Goal: Book appointment/travel/reservation

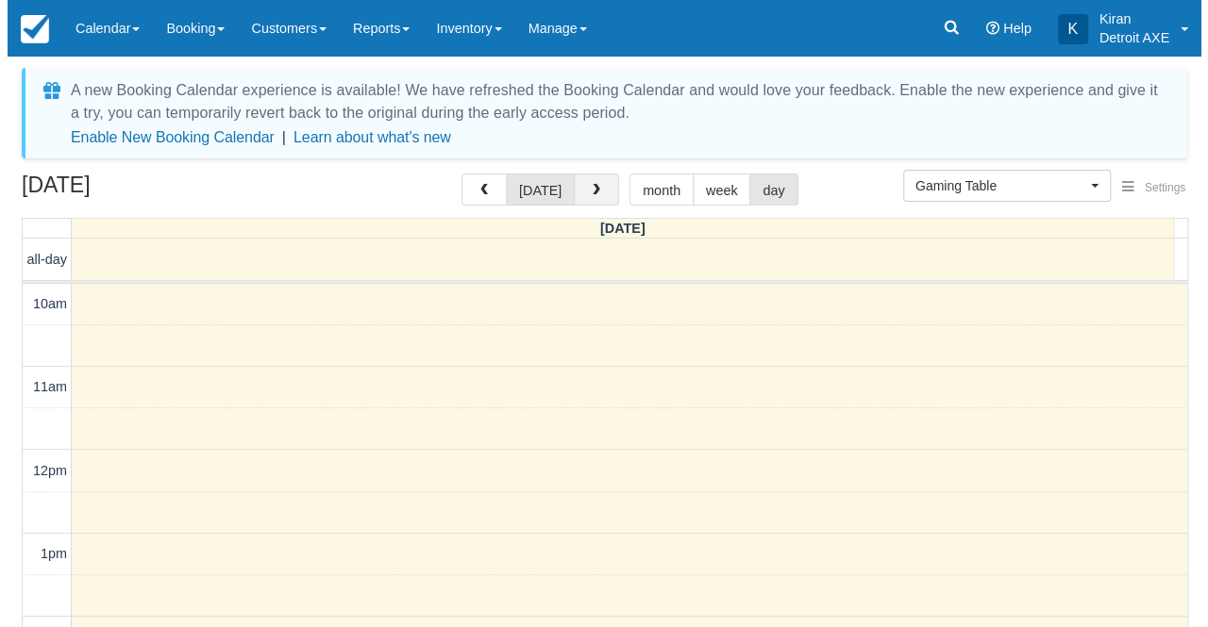
scroll to position [675, 0]
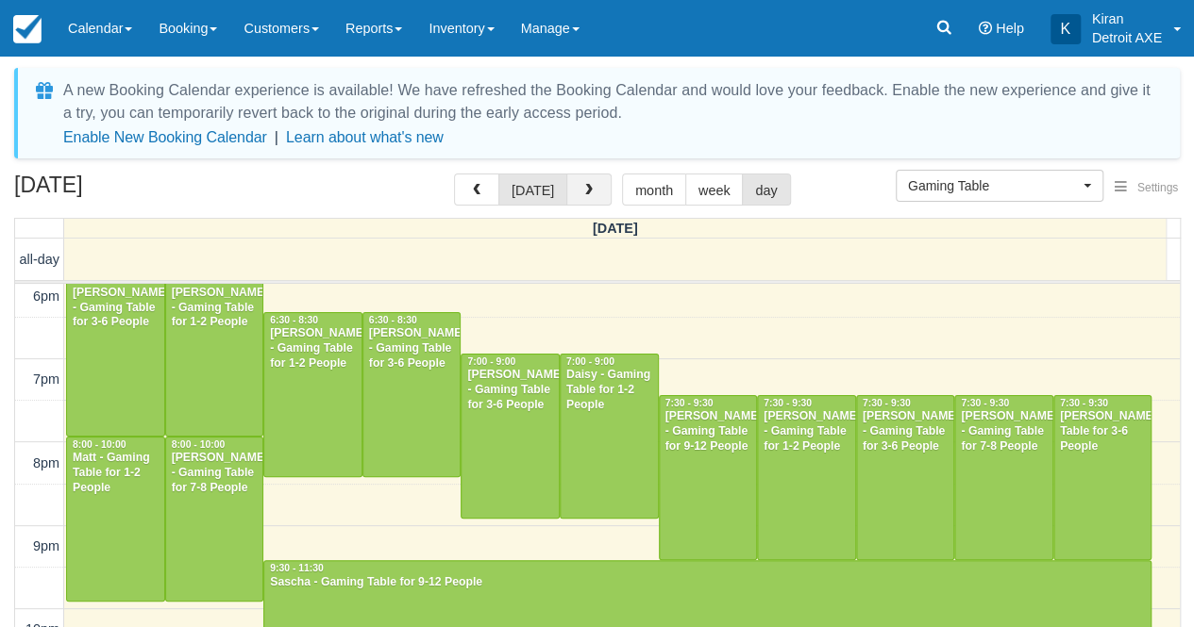
click at [591, 193] on span "button" at bounding box center [588, 190] width 13 height 13
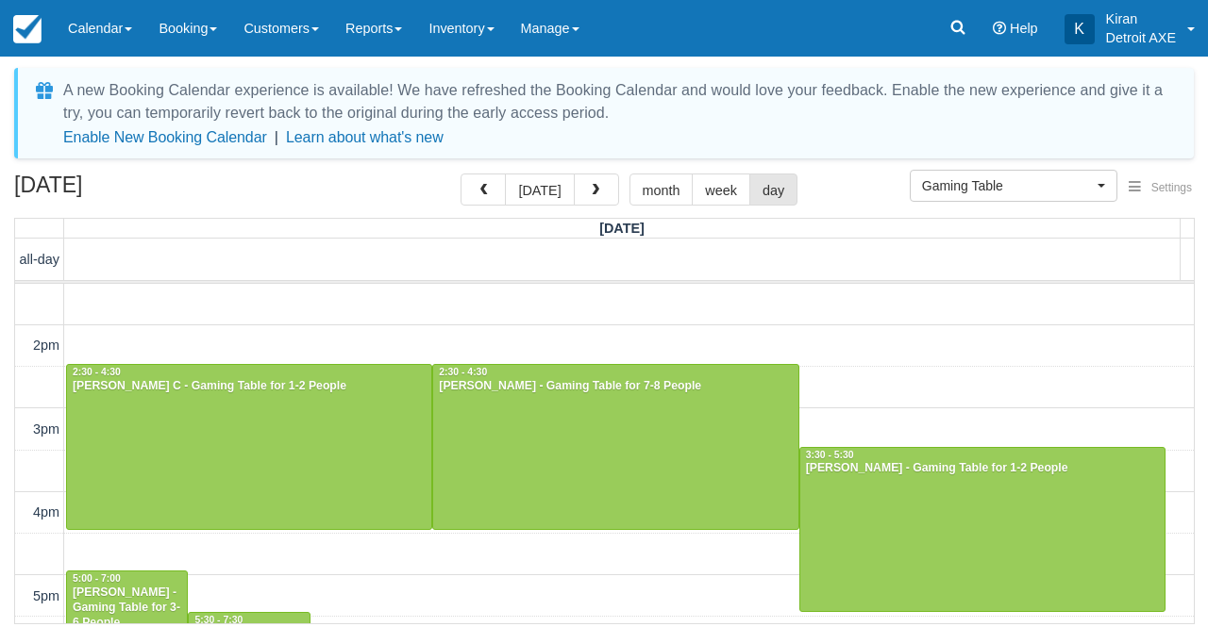
scroll to position [297, 0]
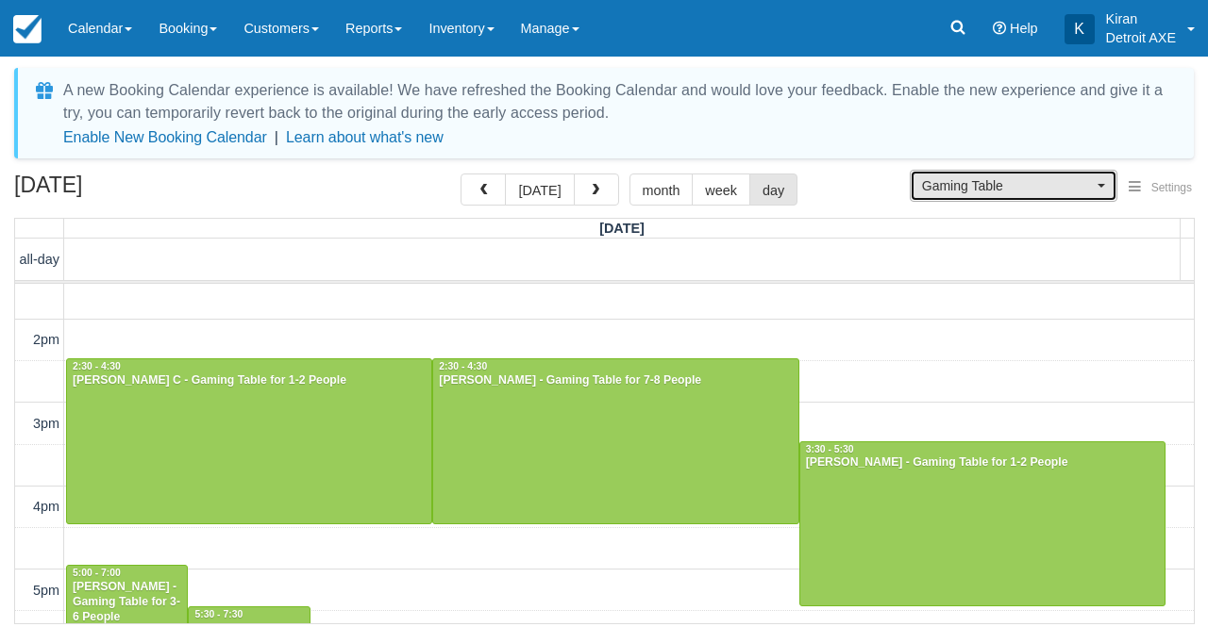
click at [1076, 191] on span "Gaming Table" at bounding box center [1007, 185] width 171 height 19
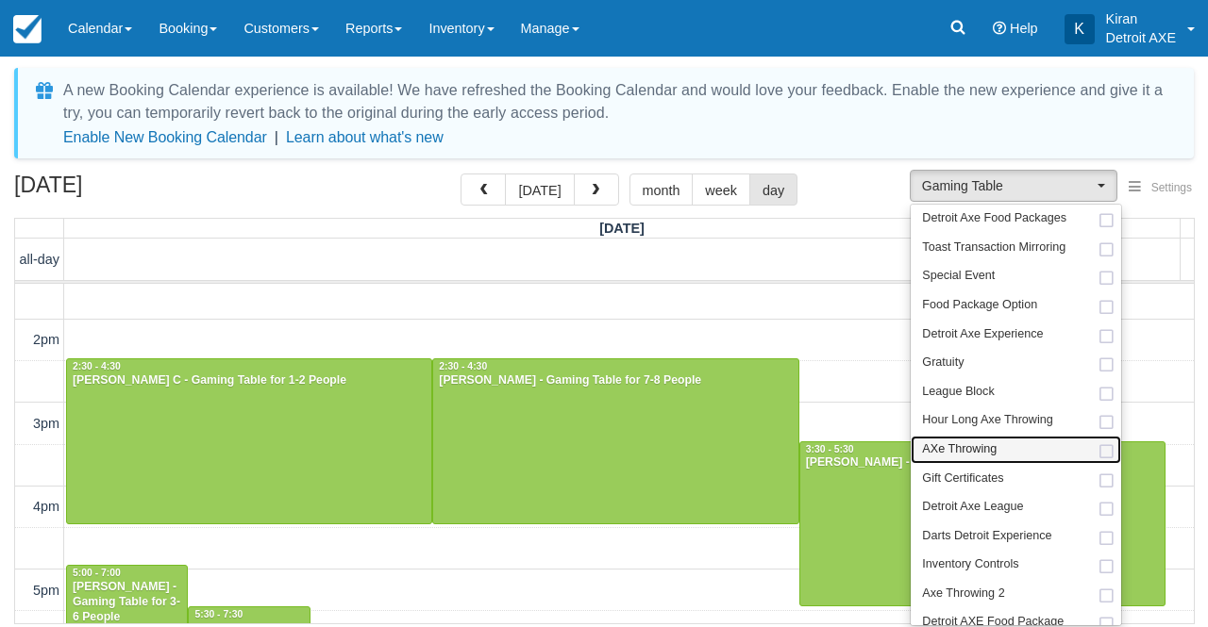
click at [1100, 446] on span at bounding box center [1106, 452] width 20 height 12
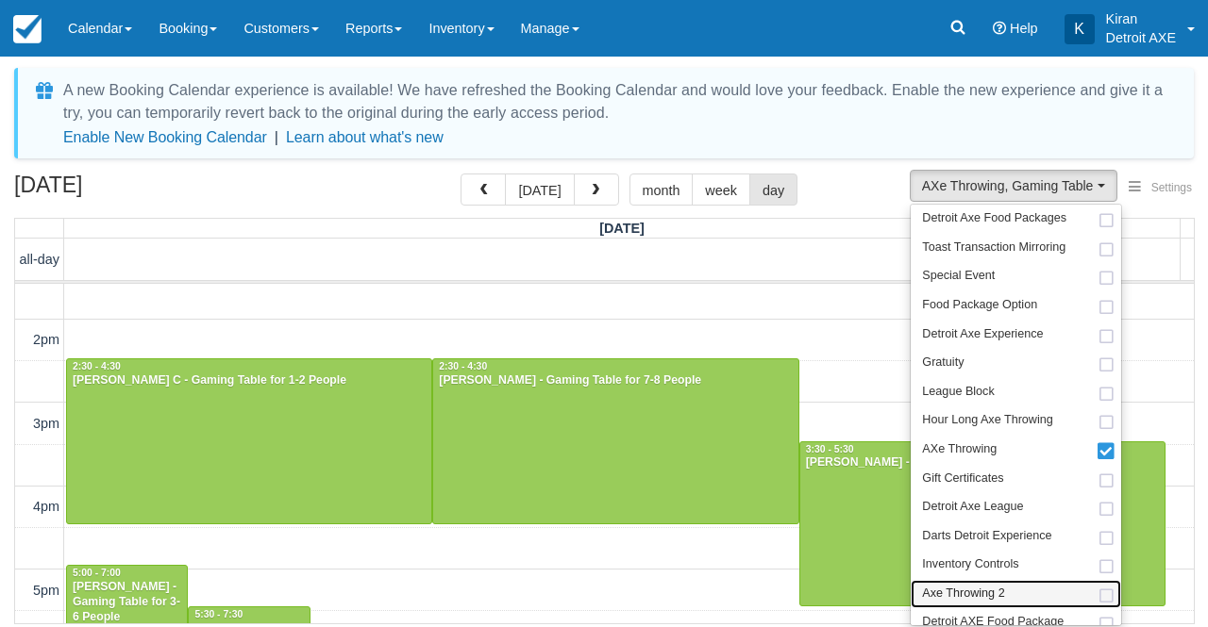
click at [1108, 591] on span at bounding box center [1106, 597] width 20 height 12
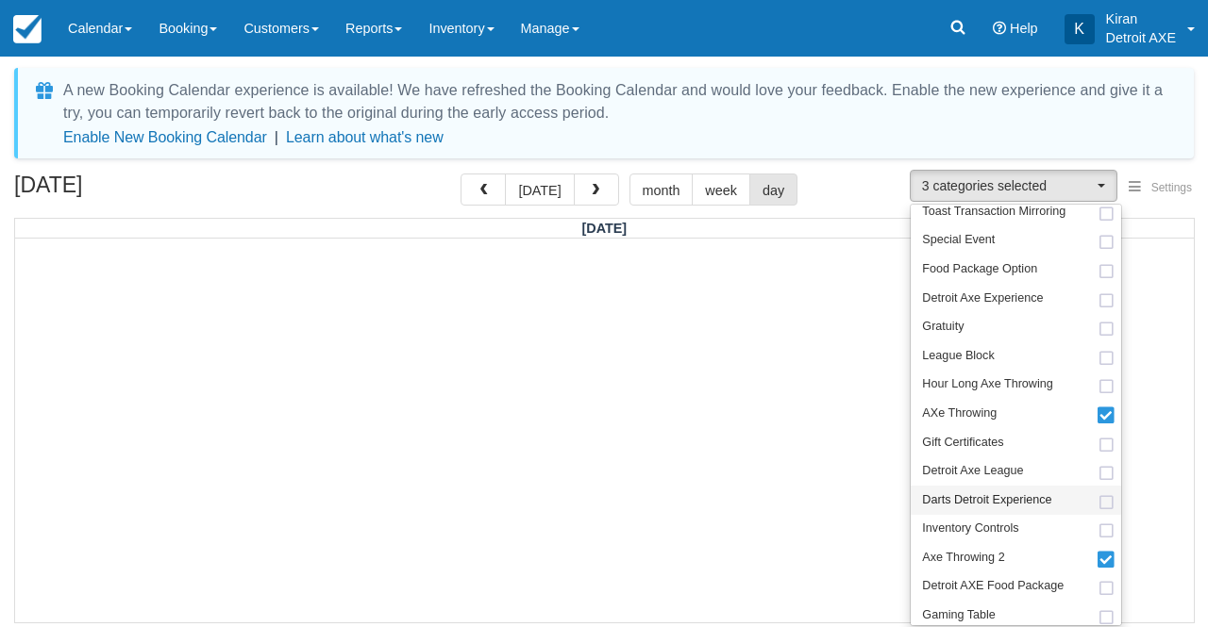
scroll to position [45, 0]
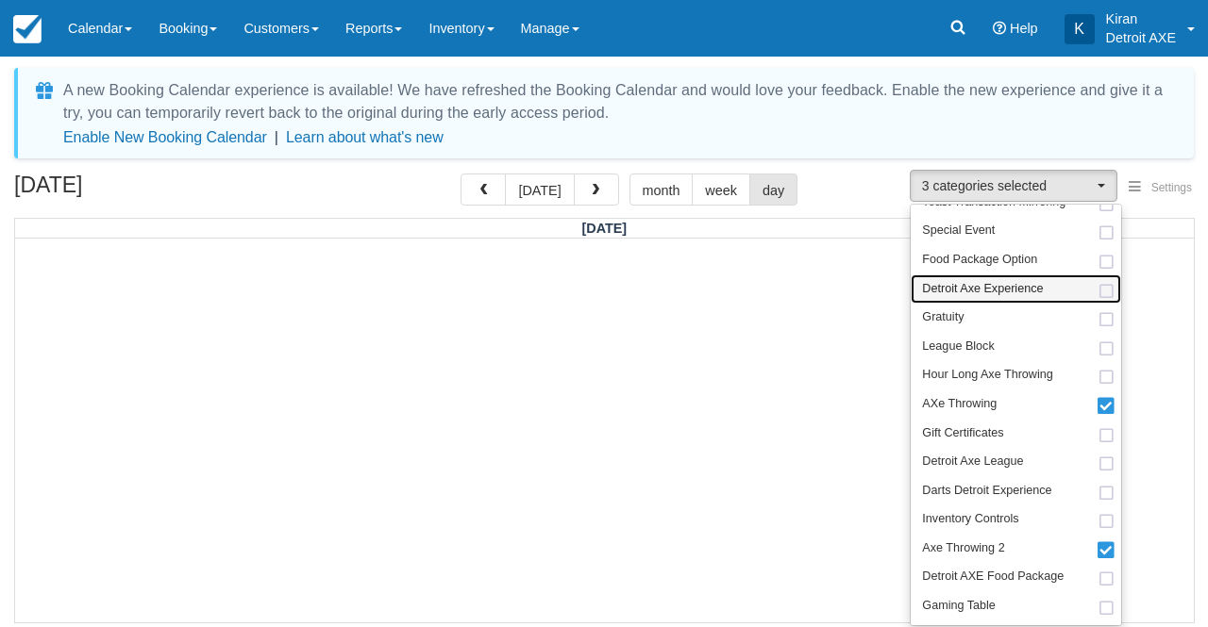
click at [1113, 288] on span at bounding box center [1106, 292] width 20 height 12
select select "14"
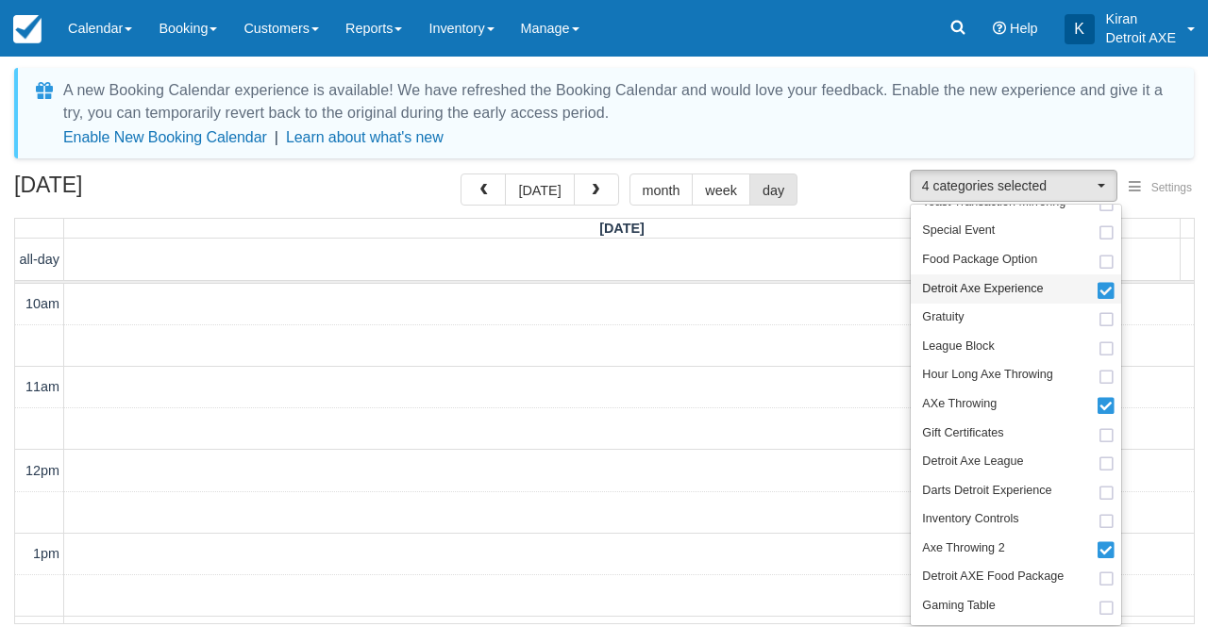
scroll to position [84, 0]
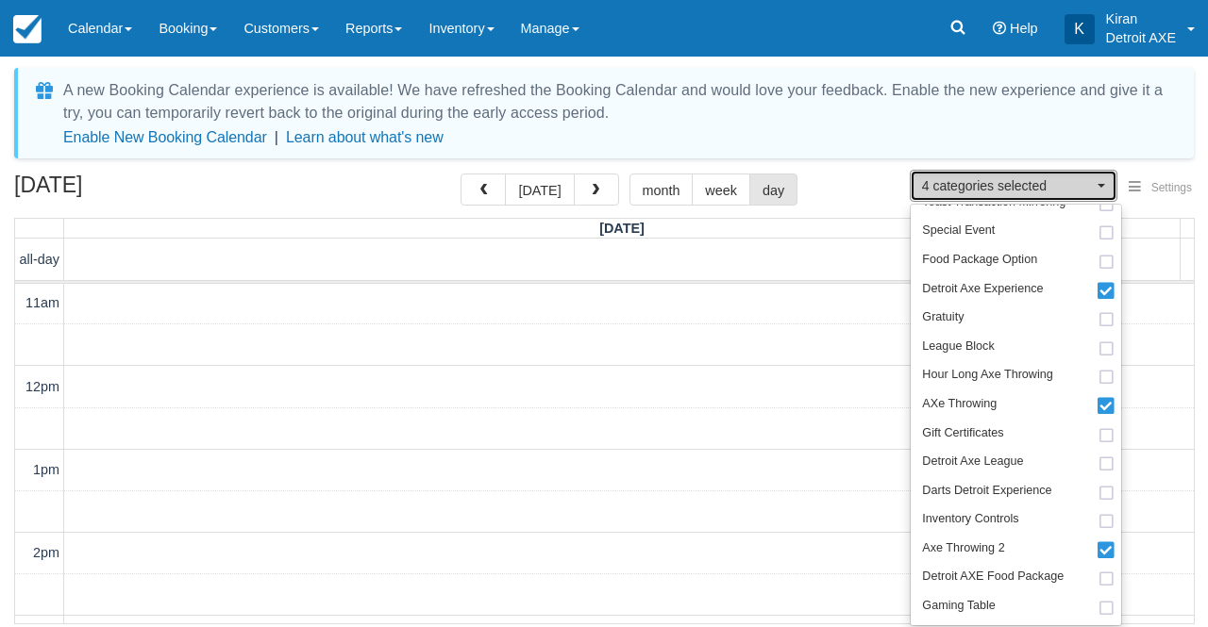
click at [1079, 176] on span "4 categories selected" at bounding box center [1007, 185] width 171 height 19
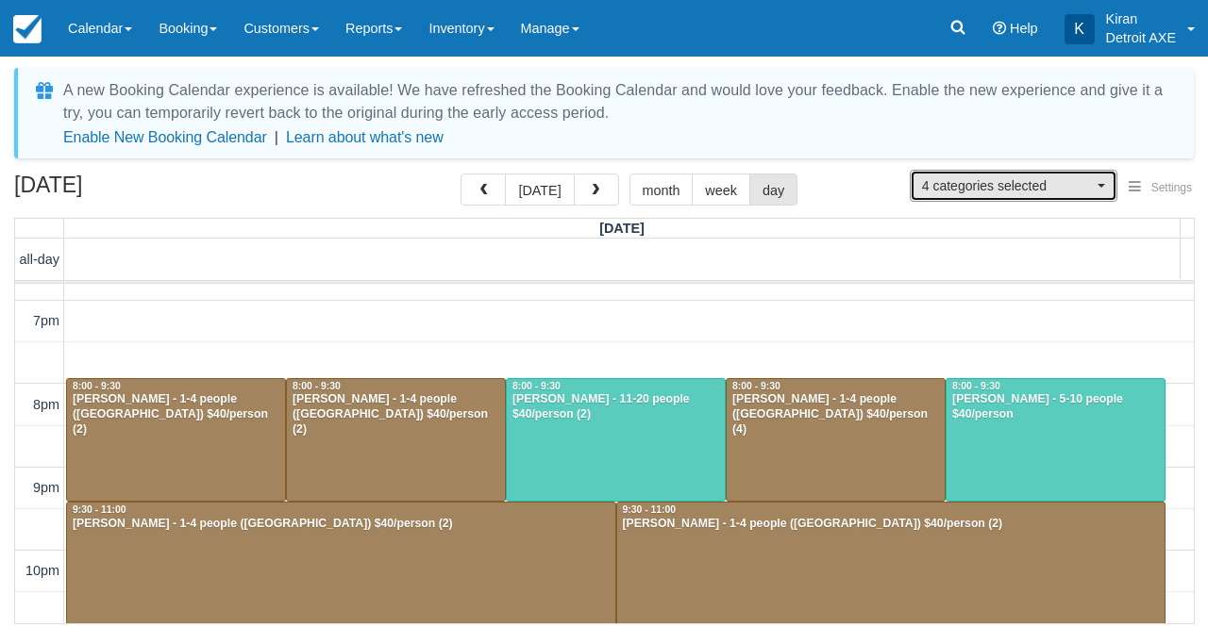
scroll to position [749, 0]
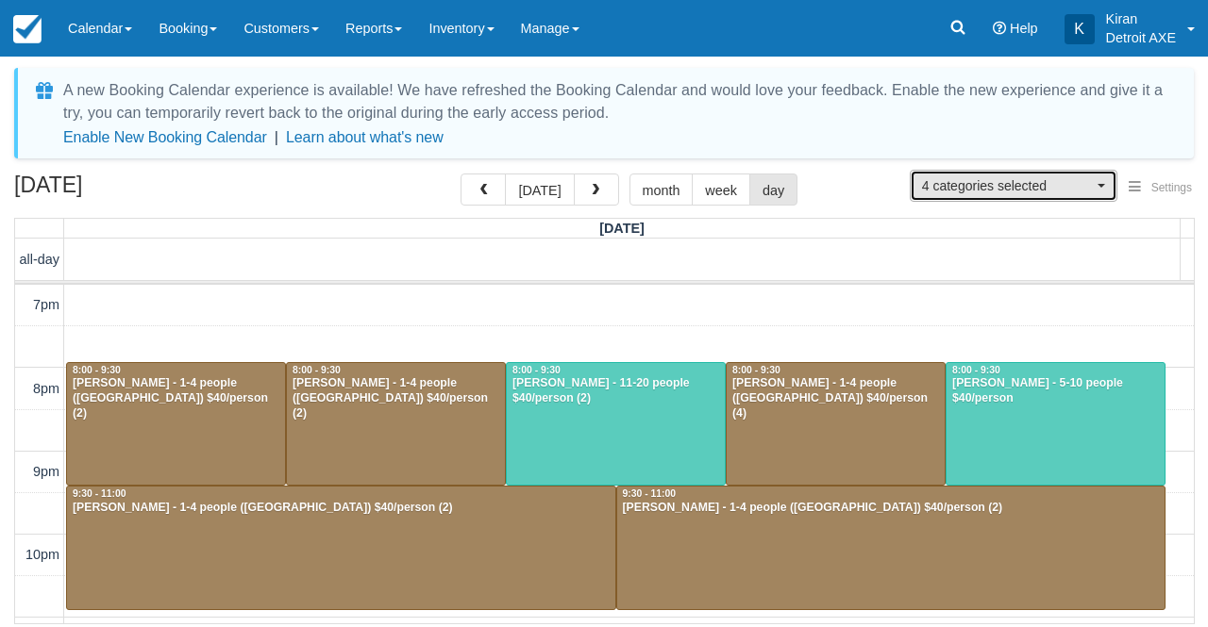
click at [1103, 184] on span "button" at bounding box center [1101, 186] width 8 height 4
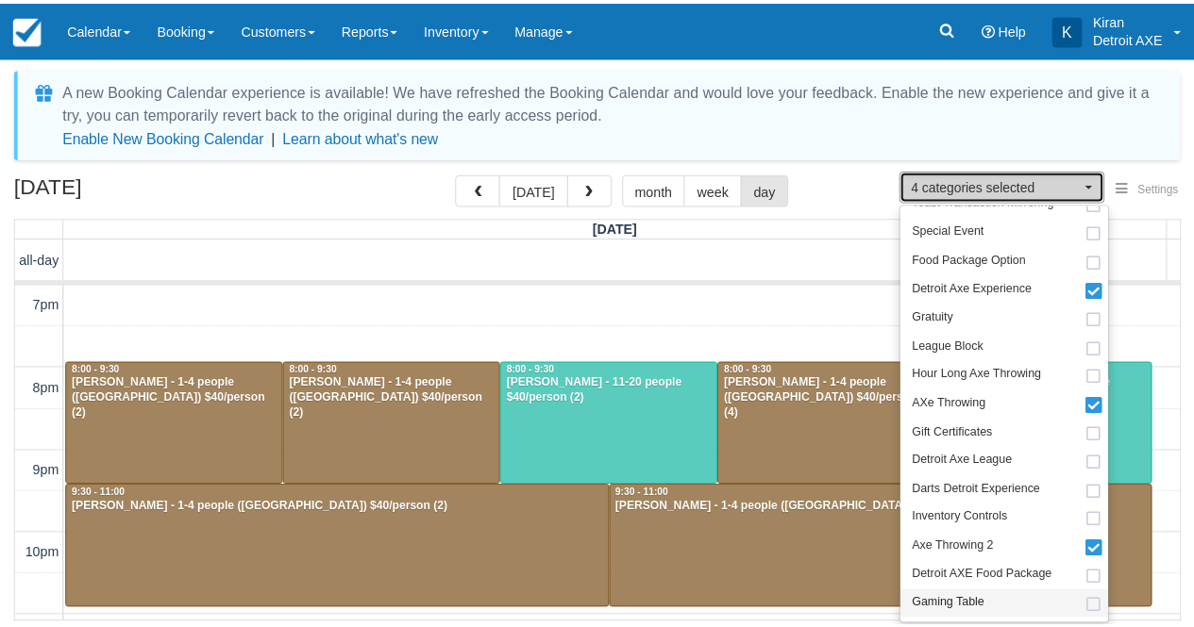
scroll to position [125, 0]
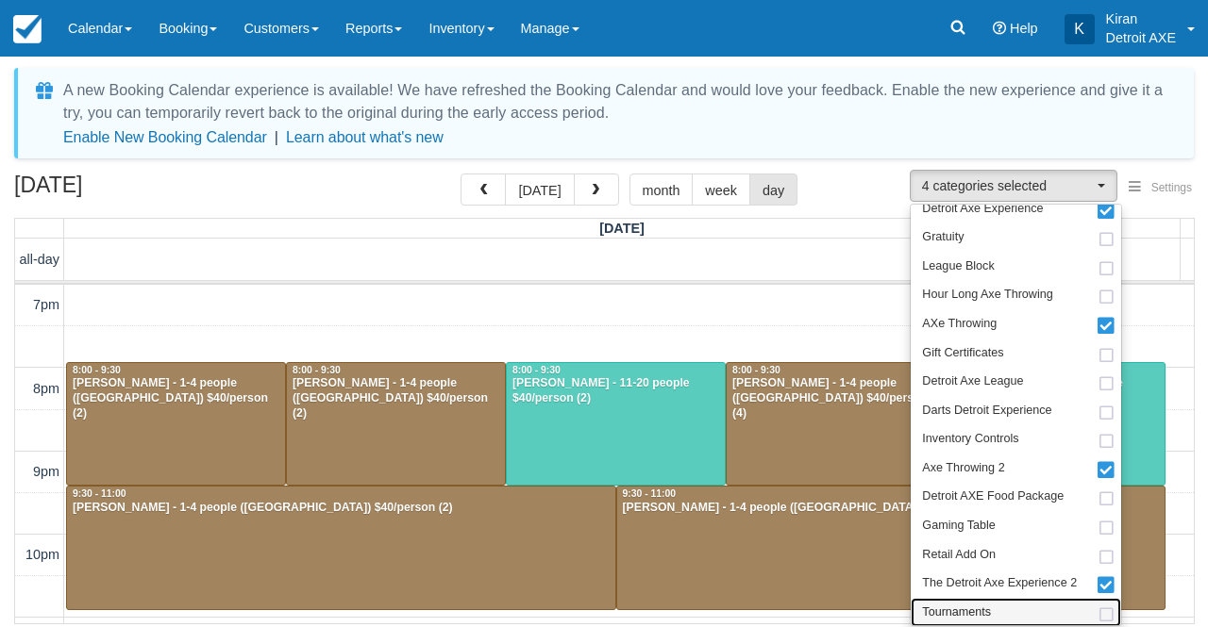
click at [1107, 612] on span at bounding box center [1106, 616] width 20 height 12
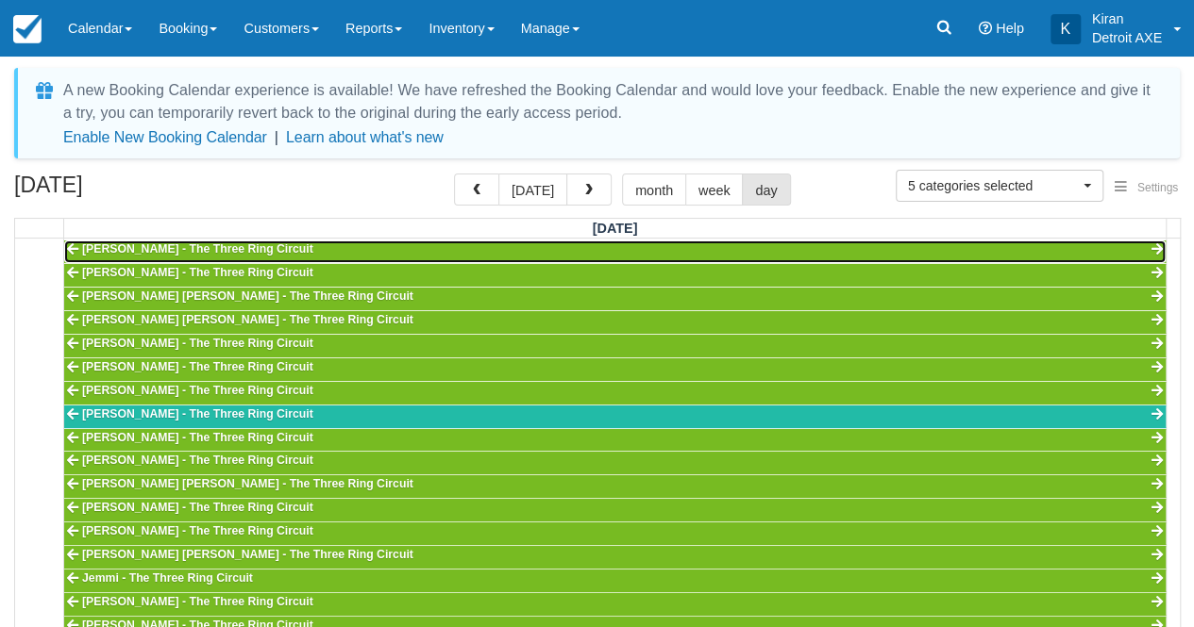
click at [1158, 247] on link "Adeline Kubicsek - The Three Ring Circuit" at bounding box center [614, 252] width 1101 height 23
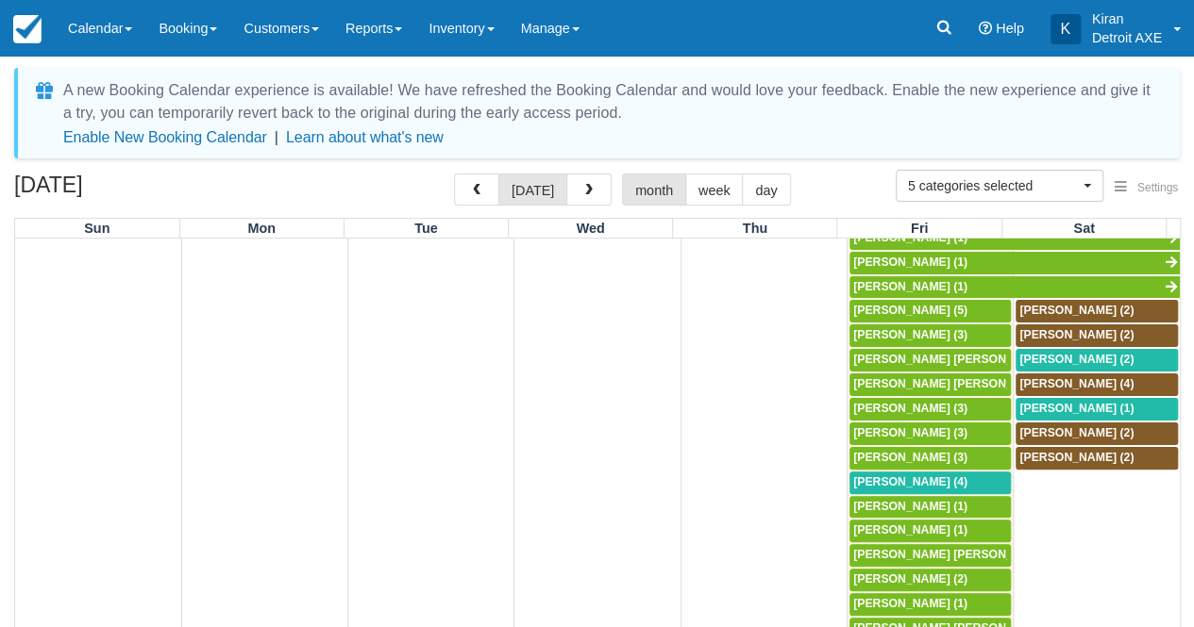
scroll to position [1128, 0]
click at [755, 188] on button "day" at bounding box center [766, 190] width 48 height 32
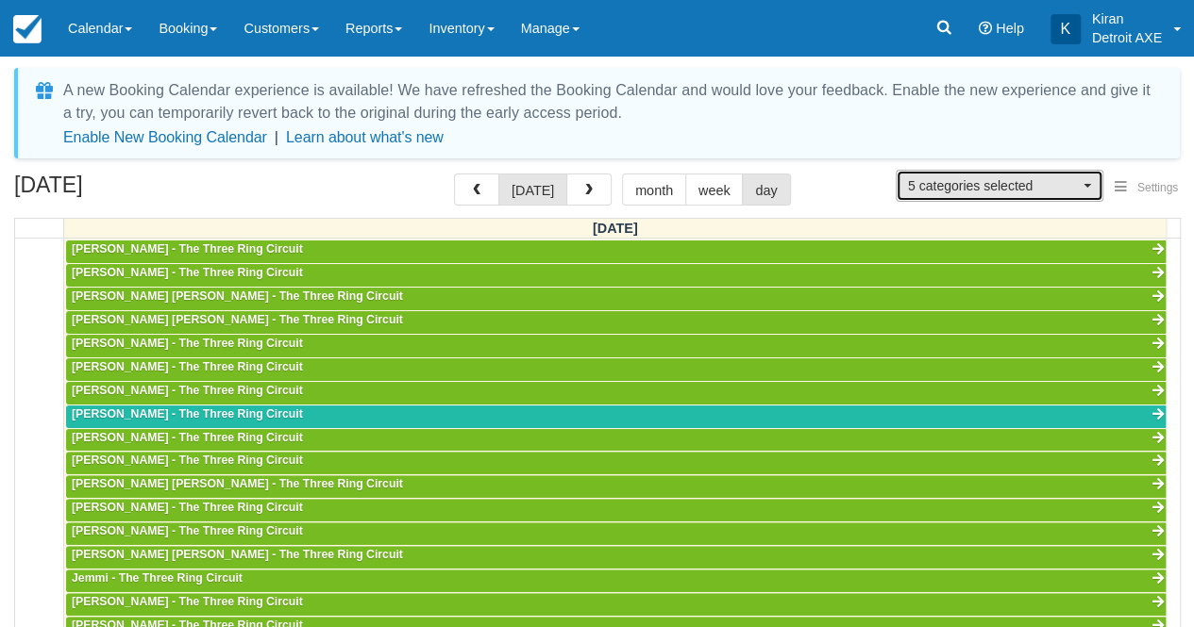
click at [1065, 172] on button "5 categories selected" at bounding box center [999, 186] width 208 height 32
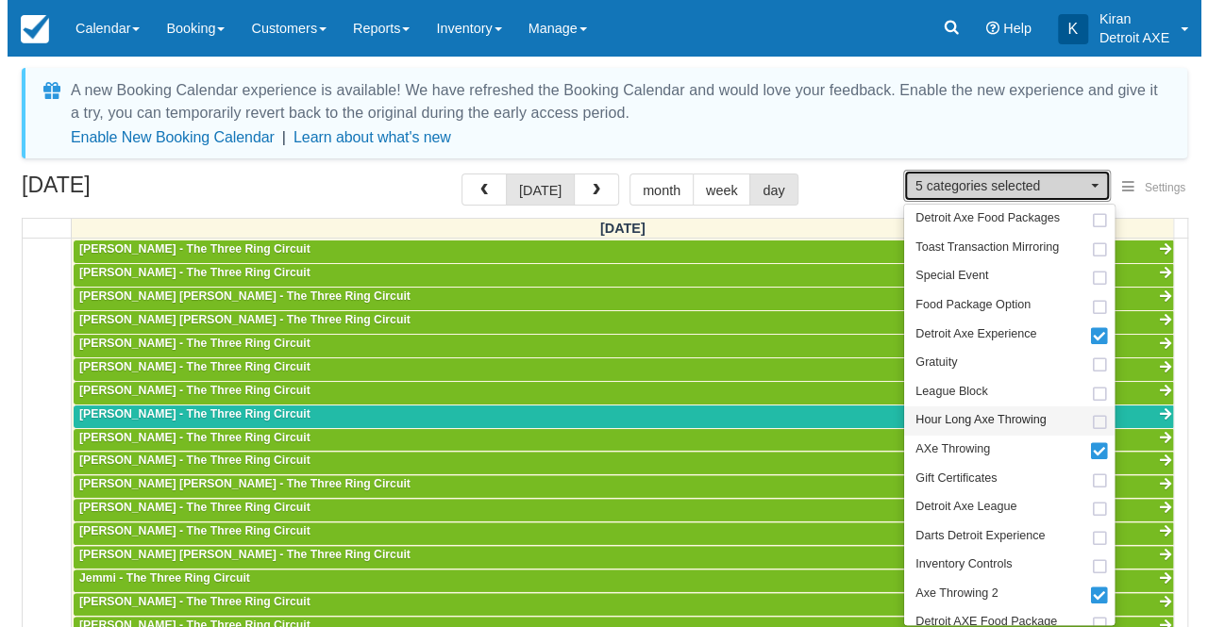
scroll to position [125, 0]
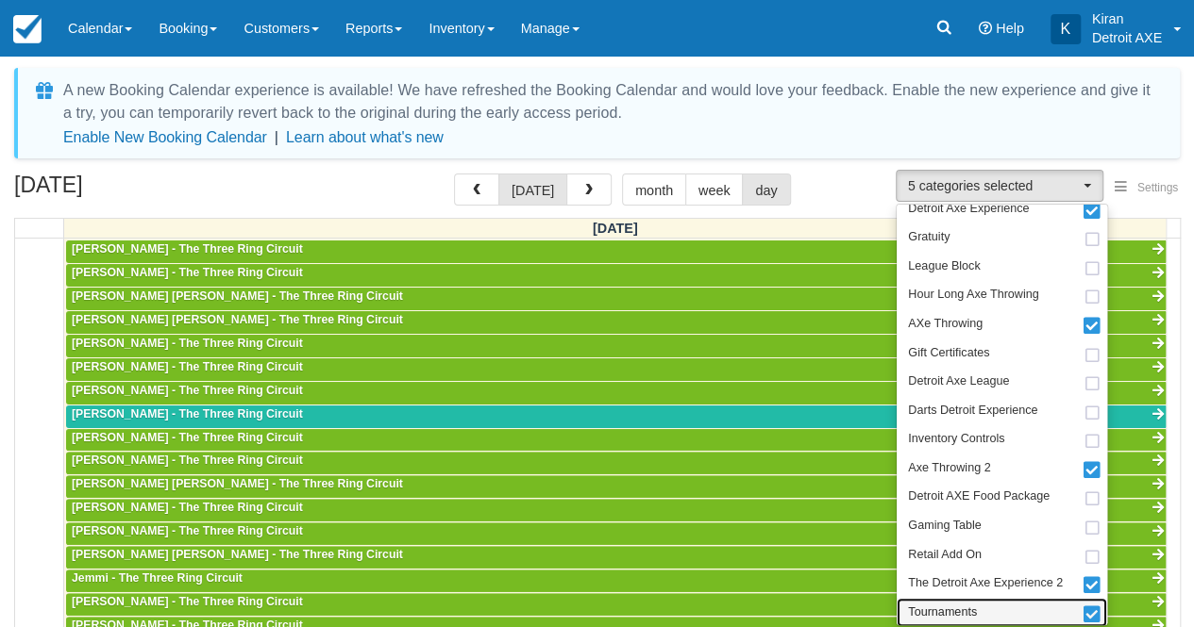
click at [1091, 615] on span at bounding box center [1092, 616] width 20 height 13
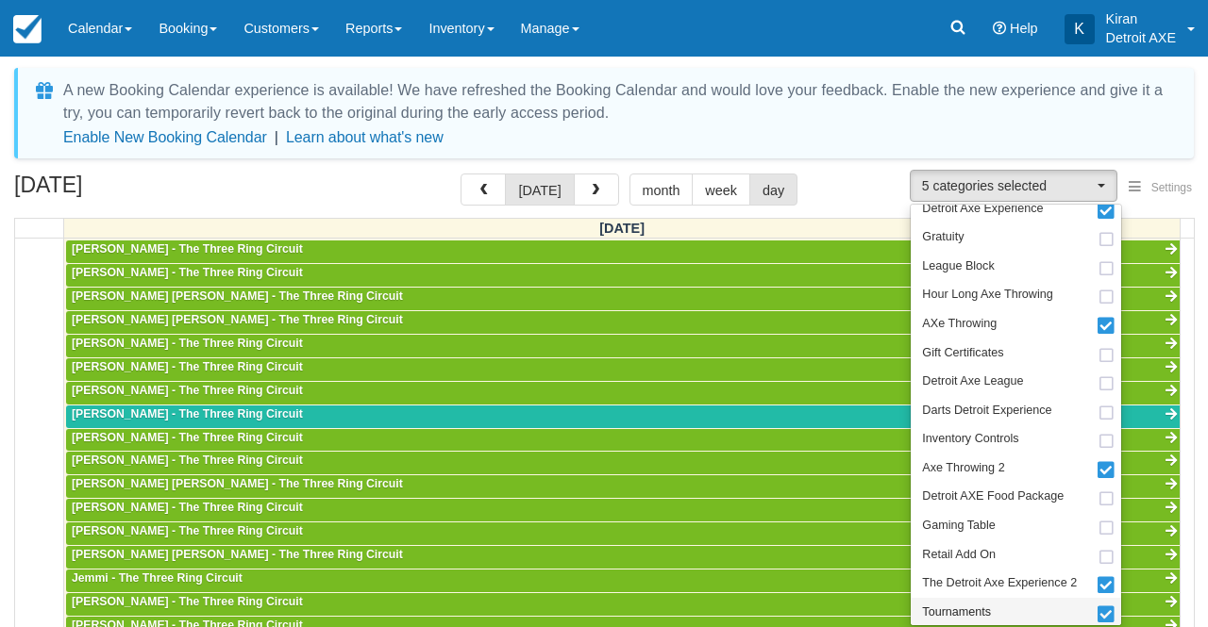
scroll to position [55, 0]
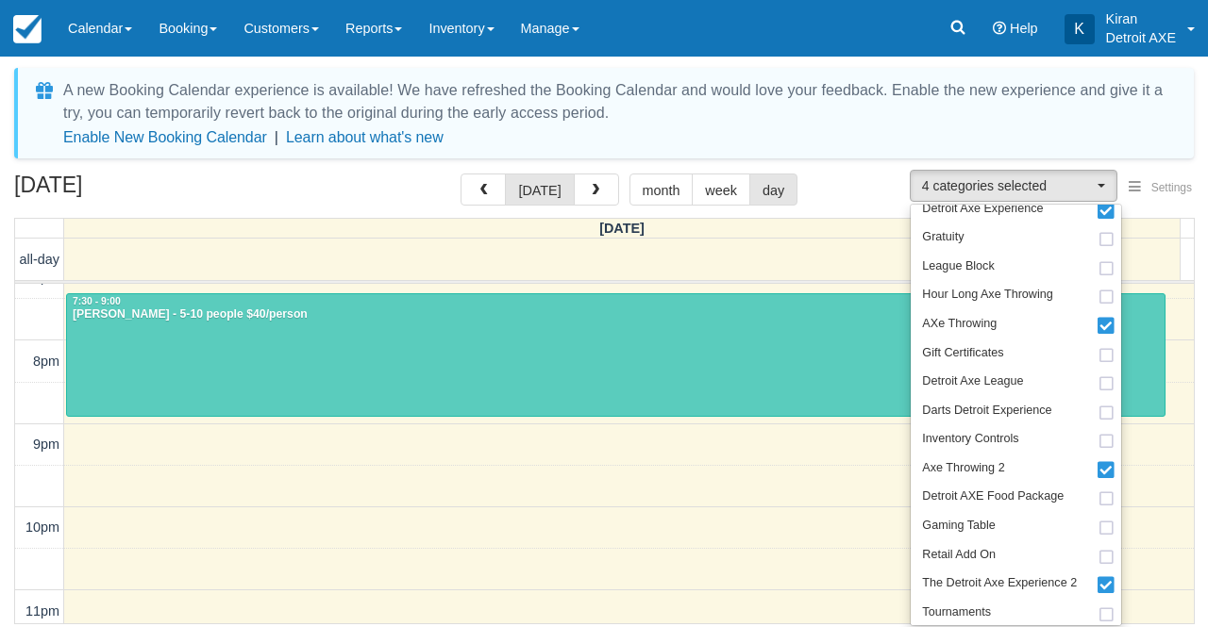
click at [877, 159] on div "A new Booking Calendar experience is available! We have refreshed the Booking C…" at bounding box center [603, 348] width 1179 height 561
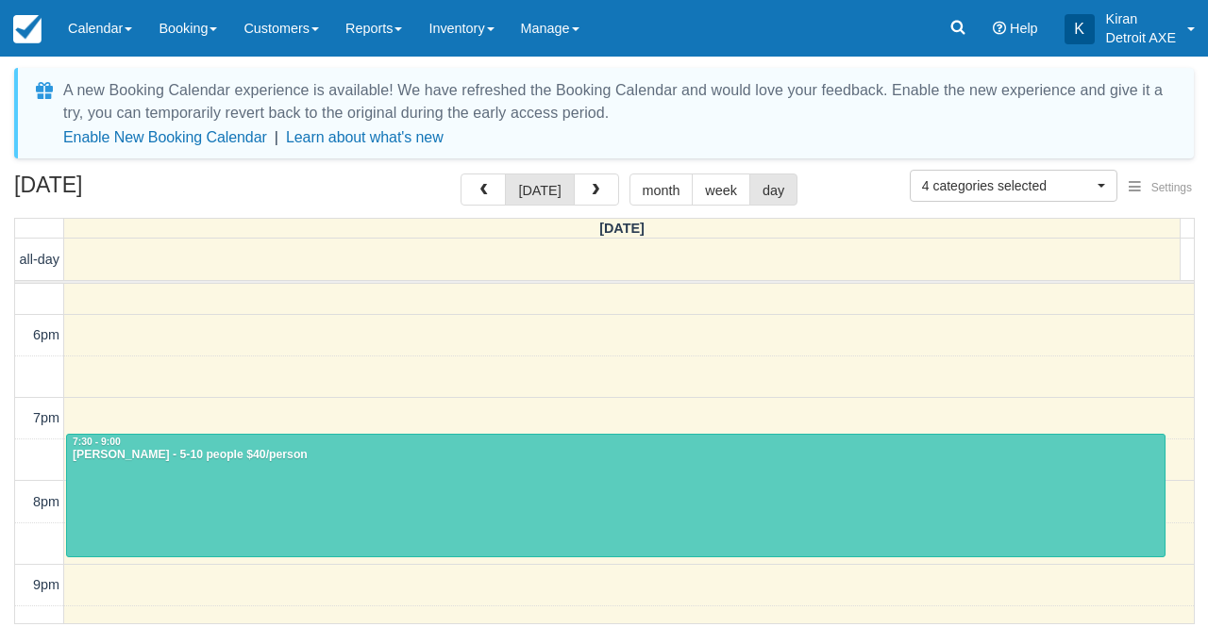
scroll to position [777, 0]
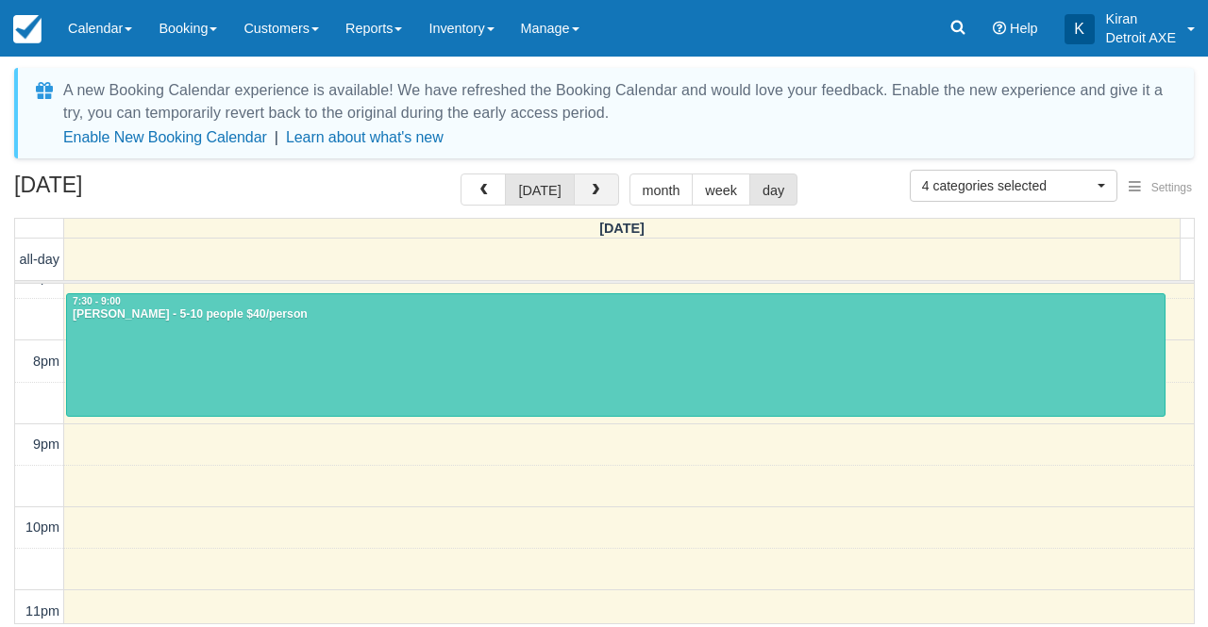
click at [593, 192] on span "button" at bounding box center [595, 190] width 13 height 13
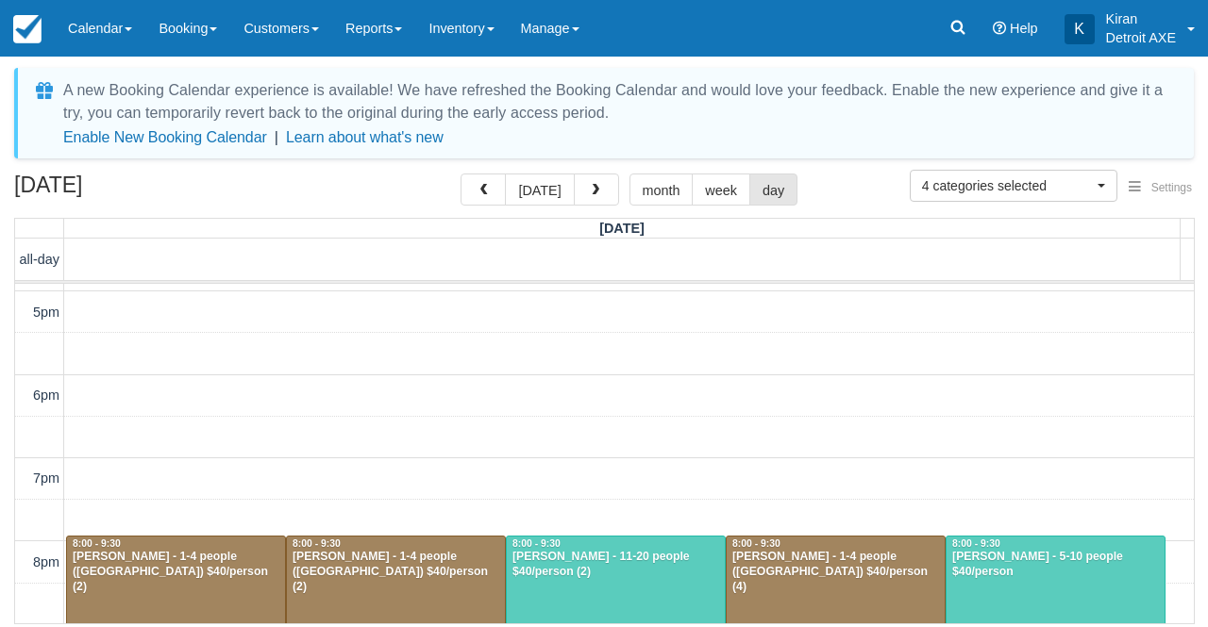
scroll to position [564, 0]
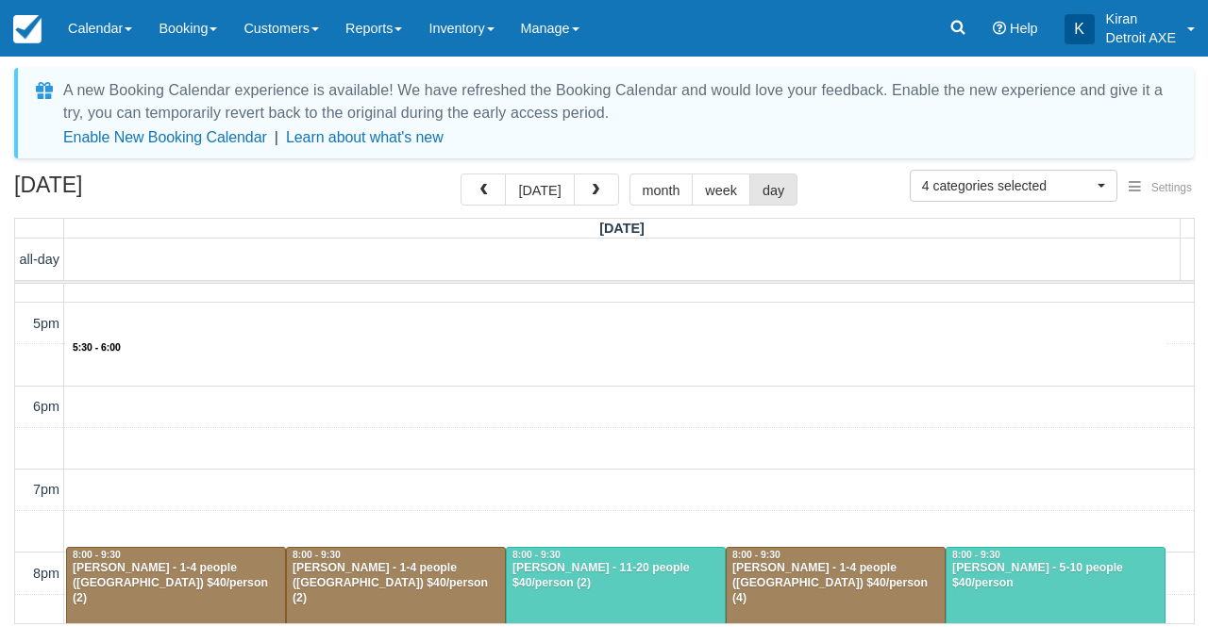
click at [403, 355] on div "10am 11am 12pm 1pm 2pm 3pm 4pm 5pm 6pm 7pm 8pm 9pm 10pm 11pm 5:30 - 6:00 8:00 -…" at bounding box center [604, 282] width 1178 height 1125
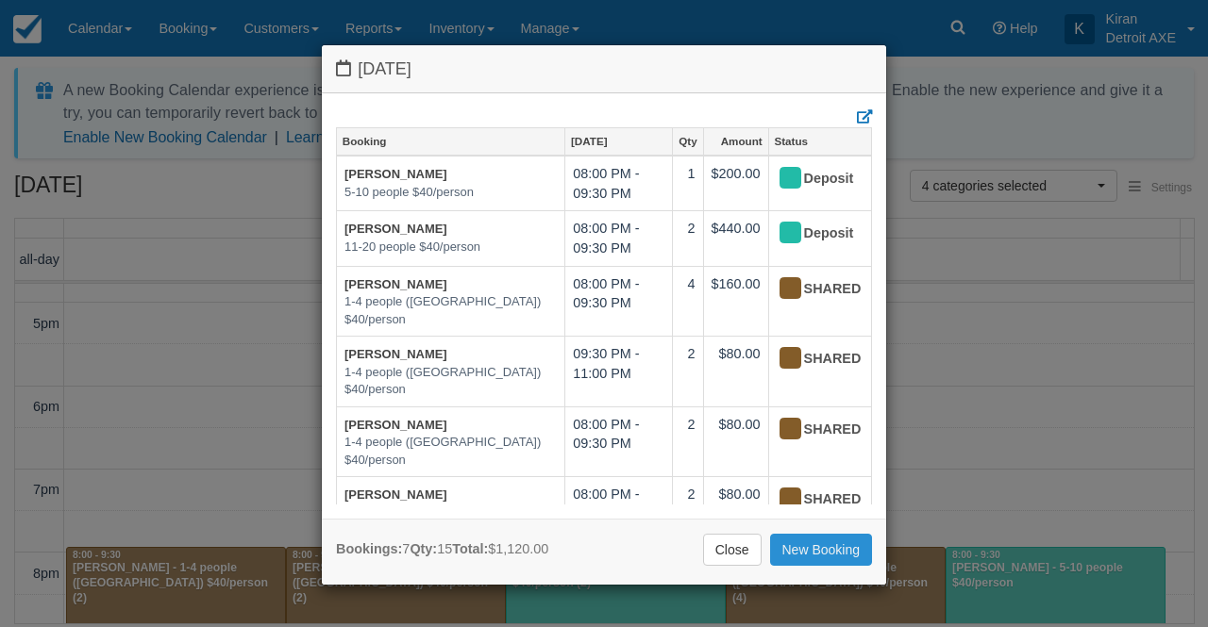
click at [819, 546] on link "New Booking" at bounding box center [821, 550] width 103 height 32
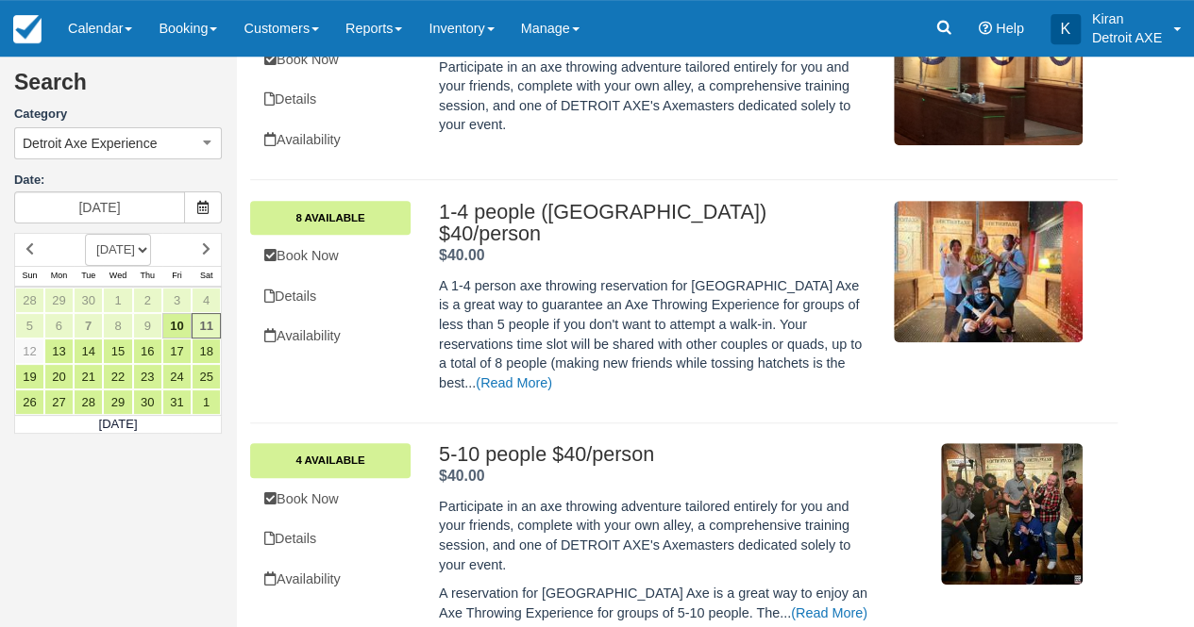
scroll to position [409, 0]
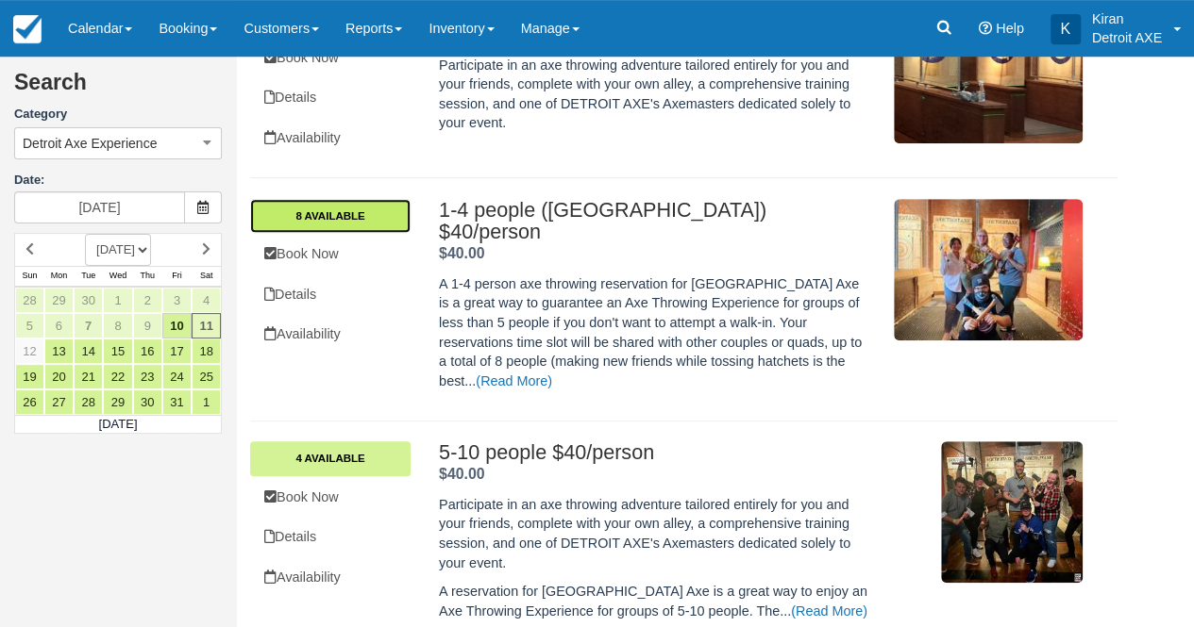
click at [309, 225] on link "8 Available" at bounding box center [330, 216] width 160 height 34
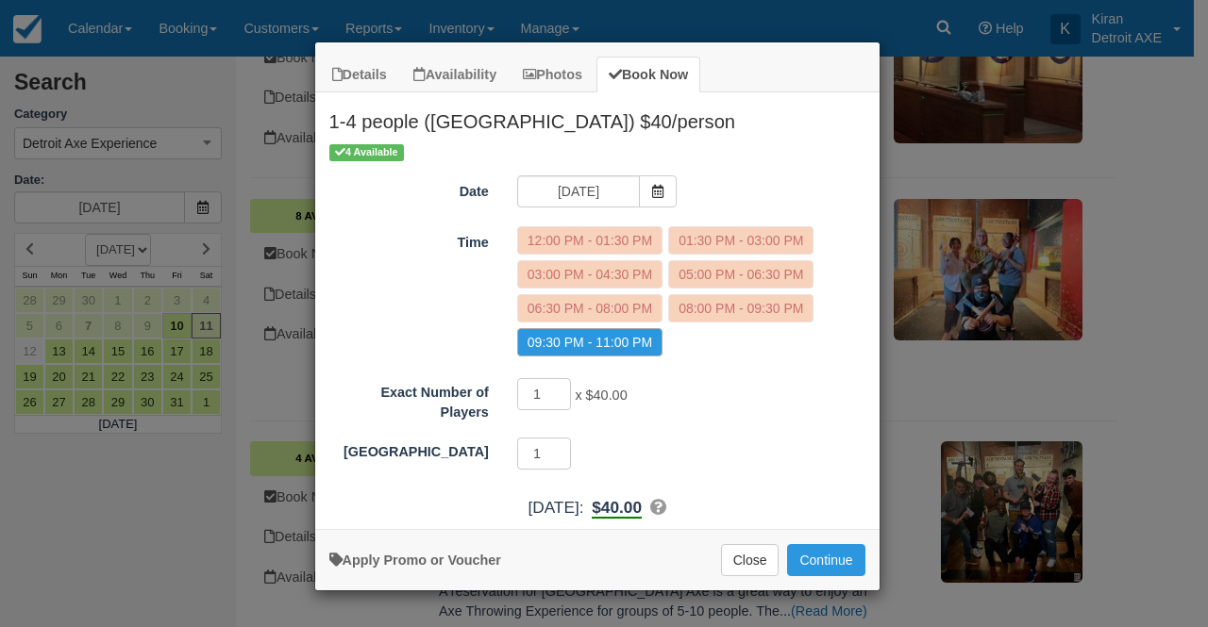
click at [724, 585] on div "Apply Promo or Voucher Close Continue Searching..." at bounding box center [597, 559] width 564 height 61
click at [747, 552] on button "Close" at bounding box center [750, 560] width 58 height 32
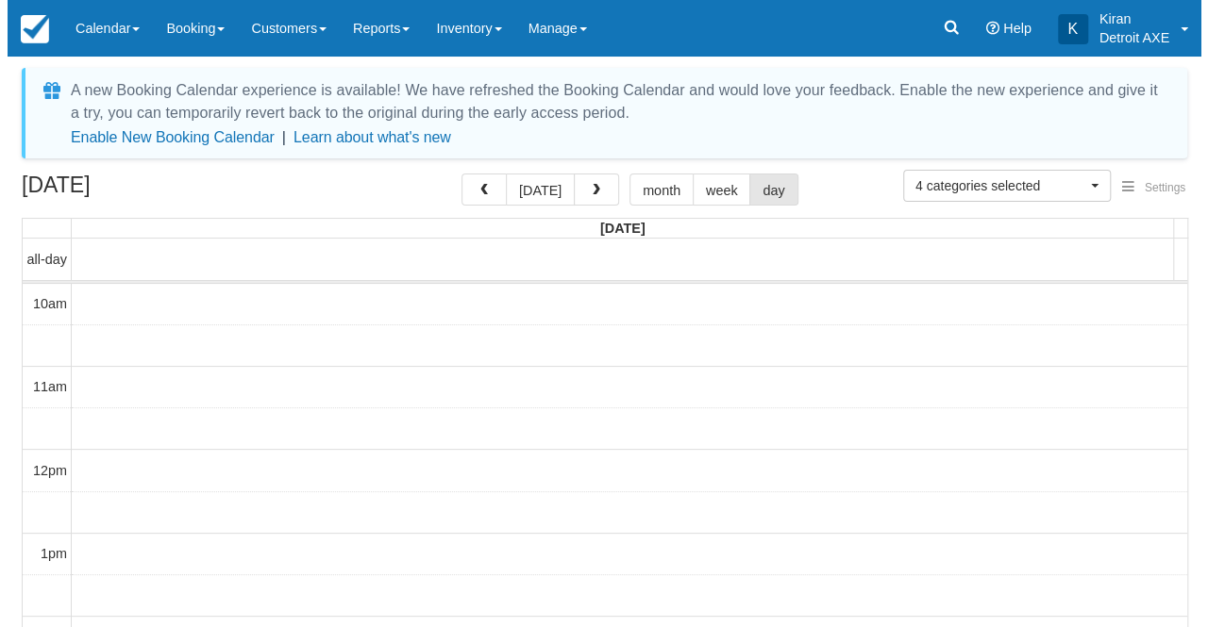
scroll to position [675, 0]
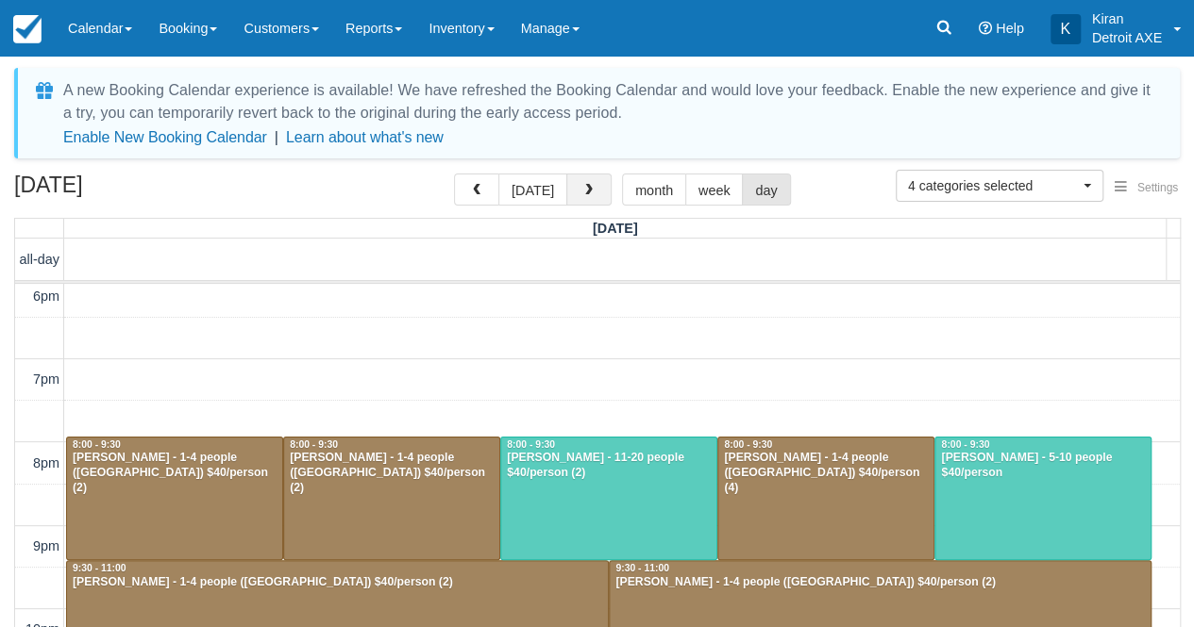
click at [587, 192] on span "button" at bounding box center [588, 190] width 13 height 13
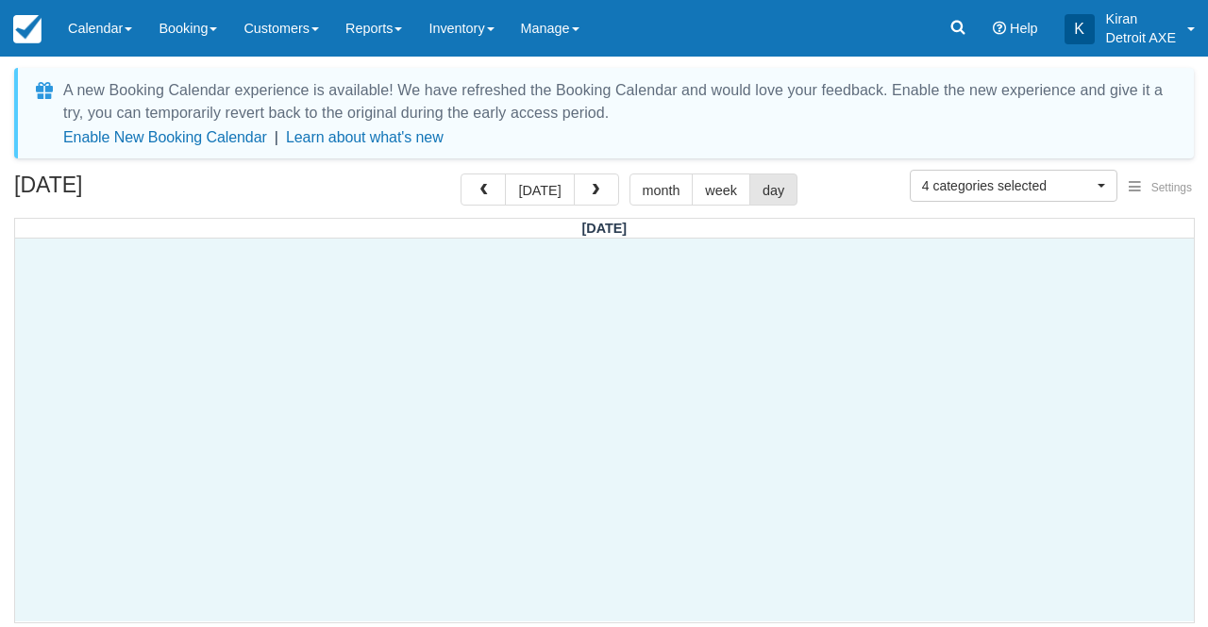
click at [455, 442] on div at bounding box center [604, 430] width 1178 height 383
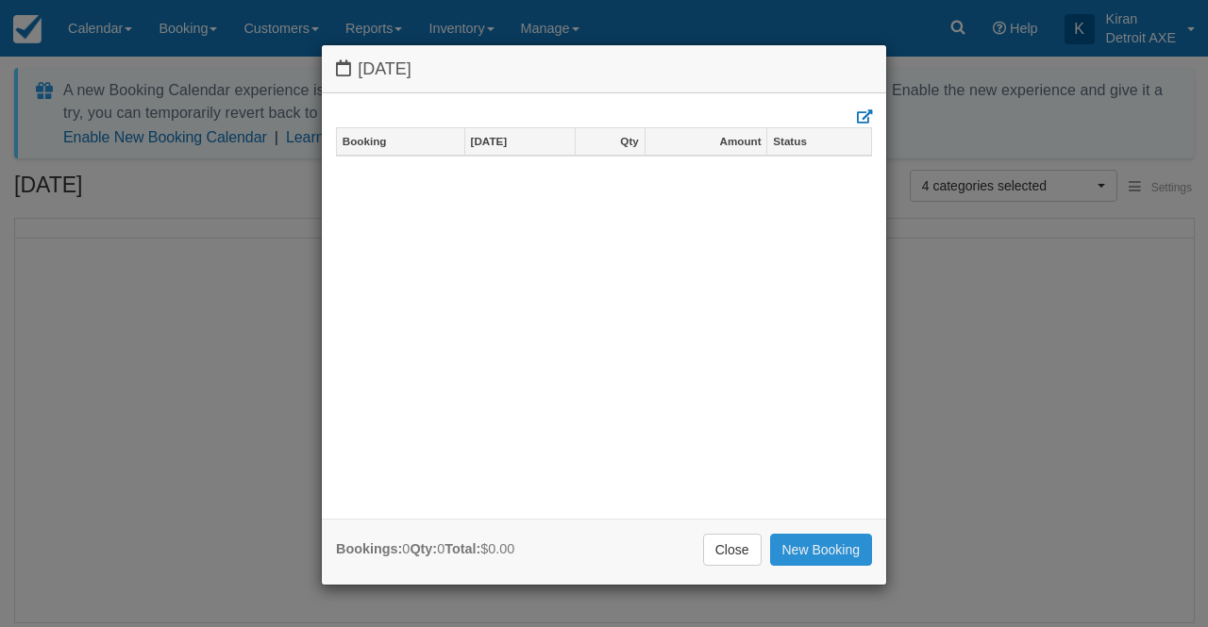
click at [824, 537] on link "New Booking" at bounding box center [821, 550] width 103 height 32
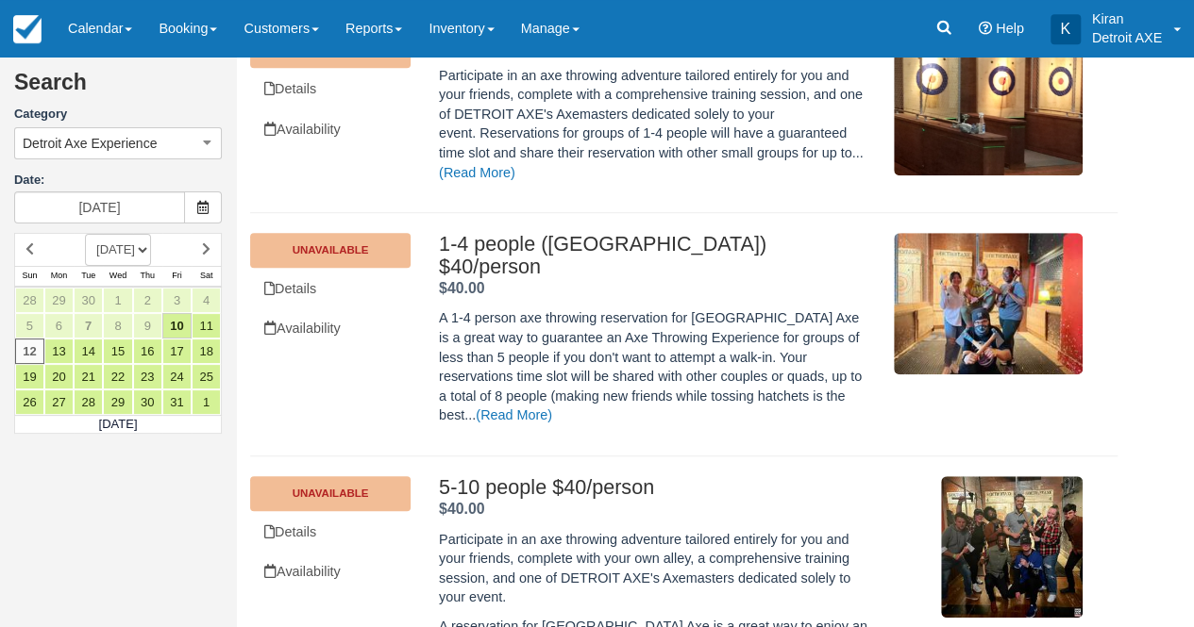
scroll to position [526, 0]
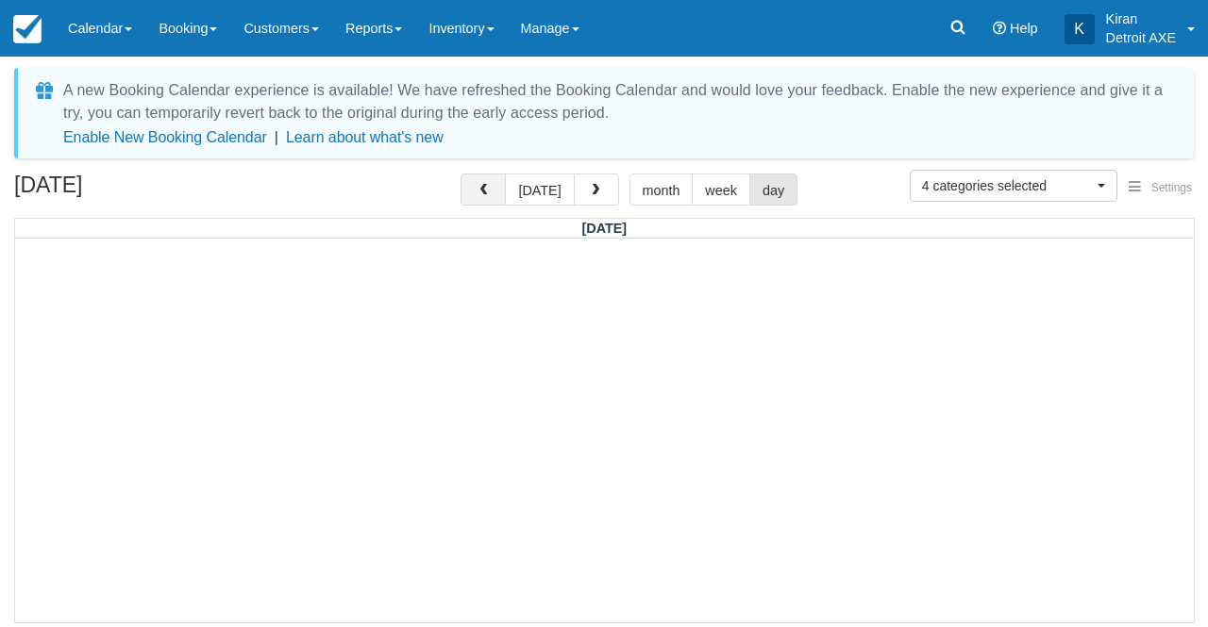
click at [490, 192] on span "button" at bounding box center [482, 190] width 13 height 13
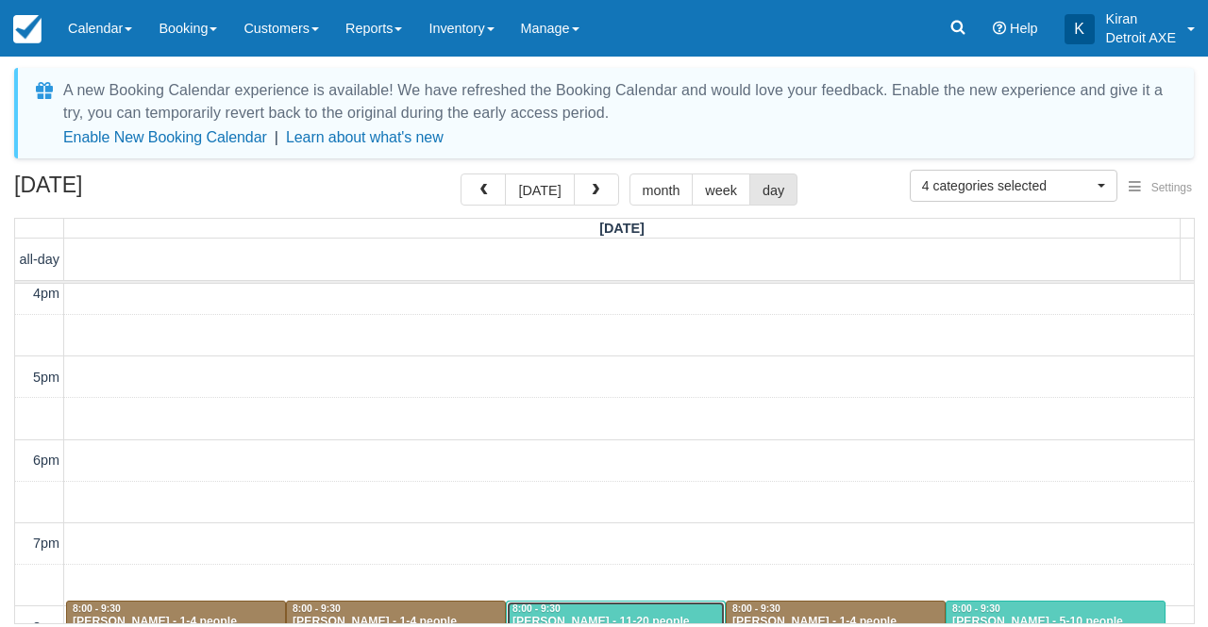
scroll to position [777, 0]
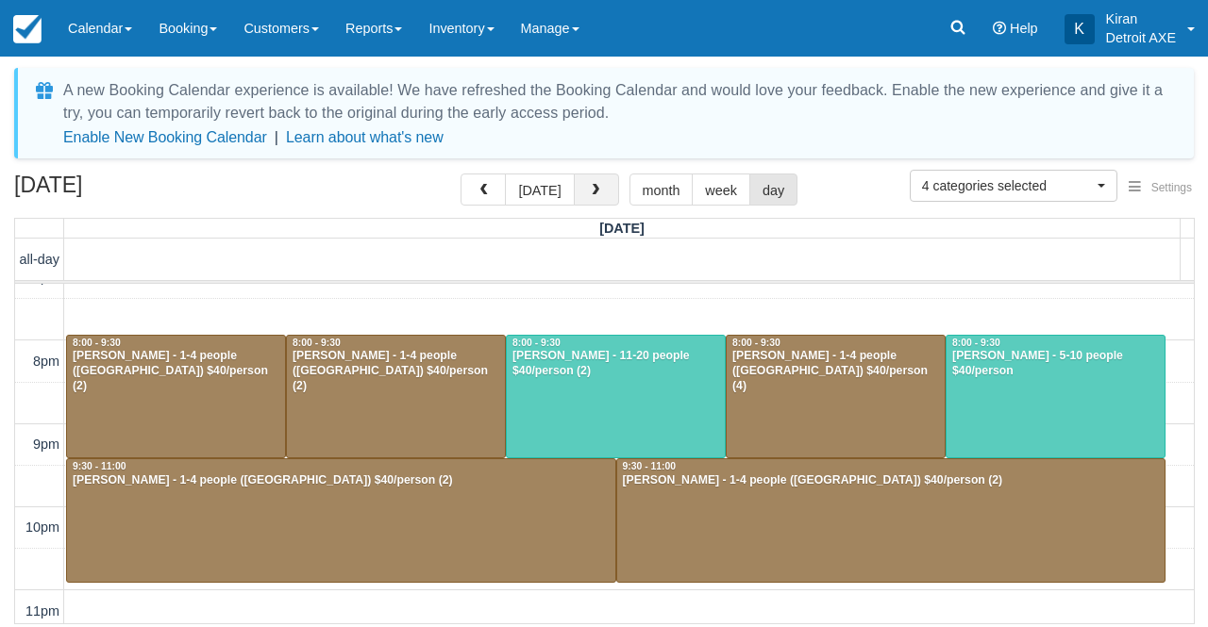
click at [594, 195] on span "button" at bounding box center [595, 190] width 13 height 13
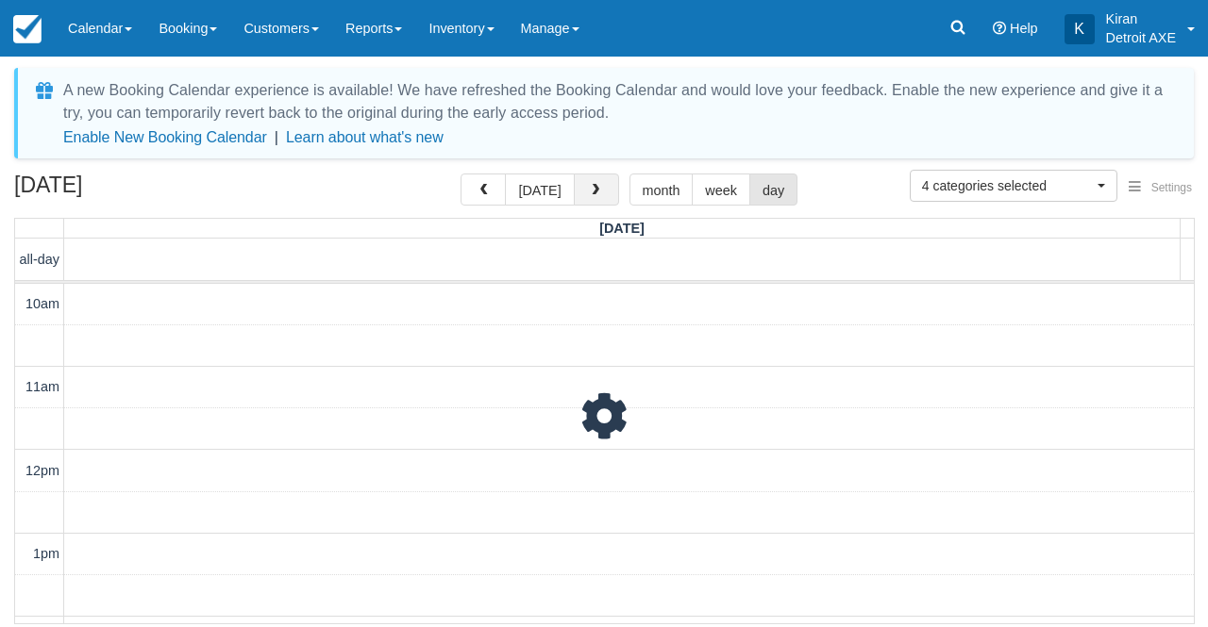
scroll to position [777, 0]
click at [594, 195] on span "button" at bounding box center [595, 190] width 13 height 13
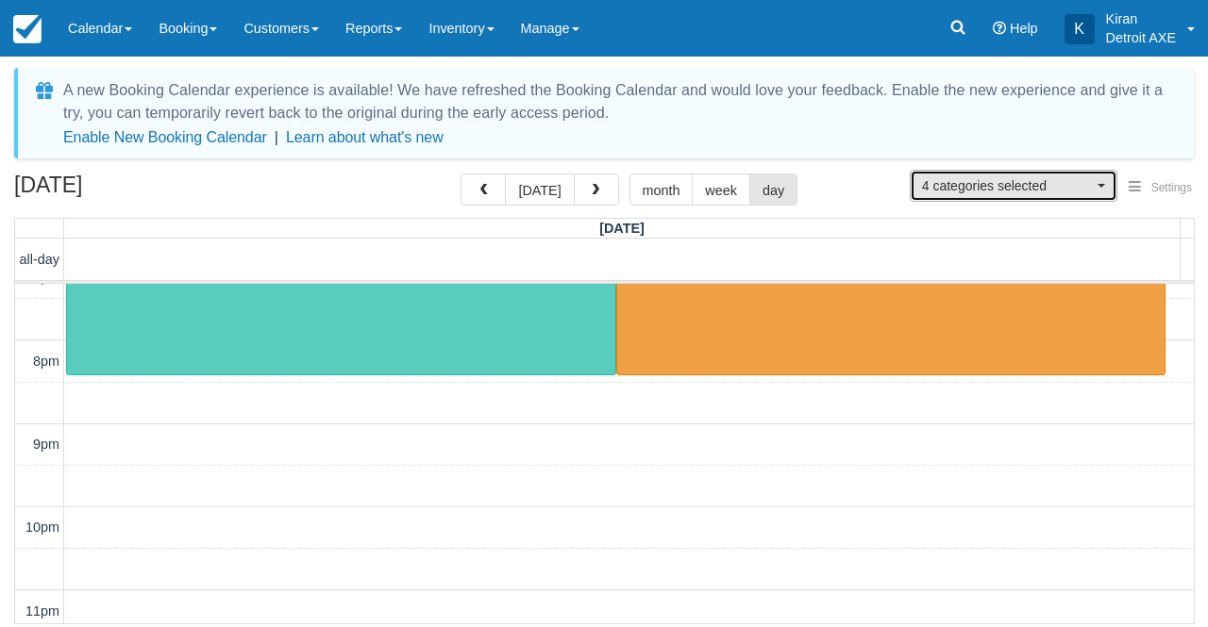
click at [1044, 182] on span "4 categories selected" at bounding box center [1007, 185] width 171 height 19
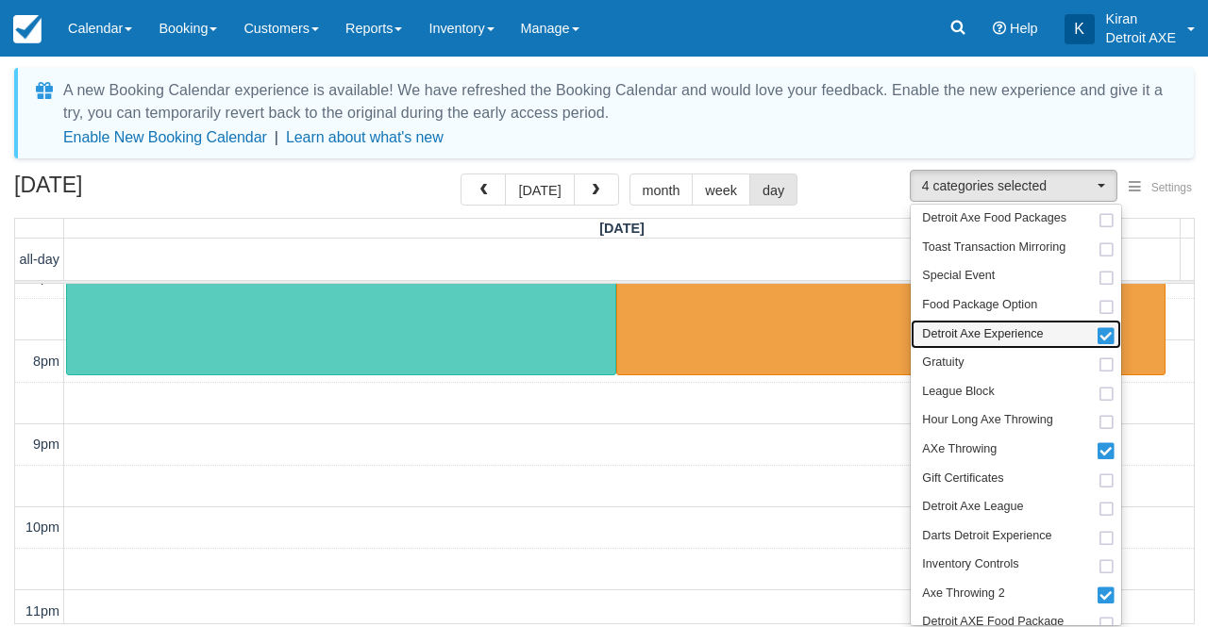
click at [1108, 333] on span at bounding box center [1106, 337] width 20 height 13
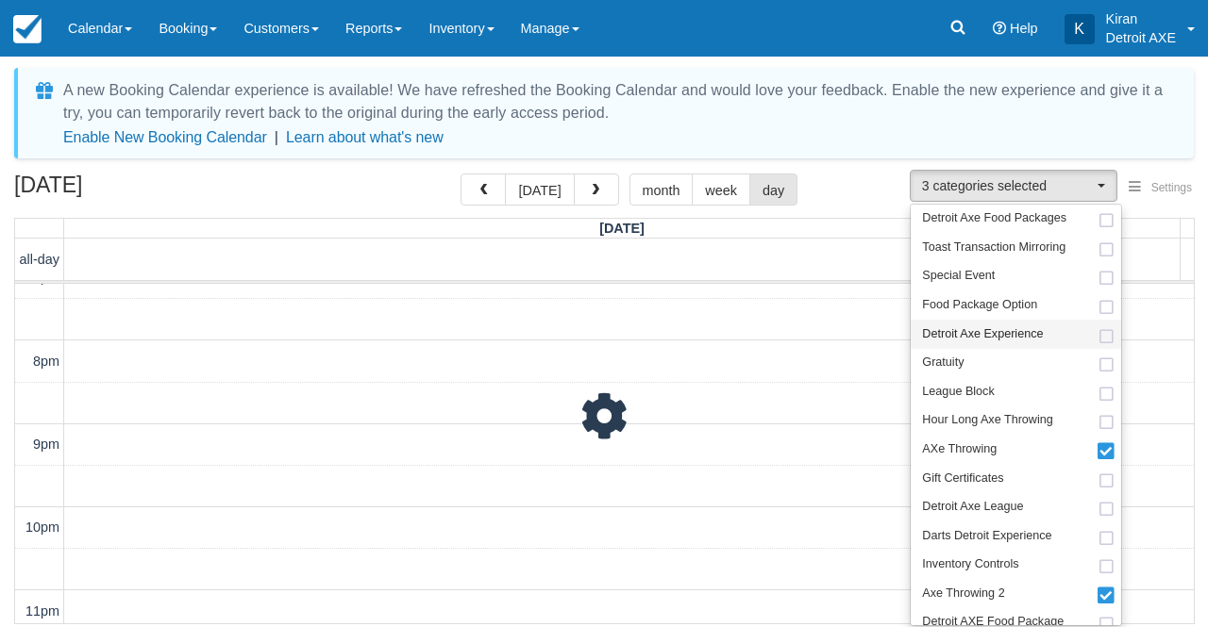
scroll to position [55, 0]
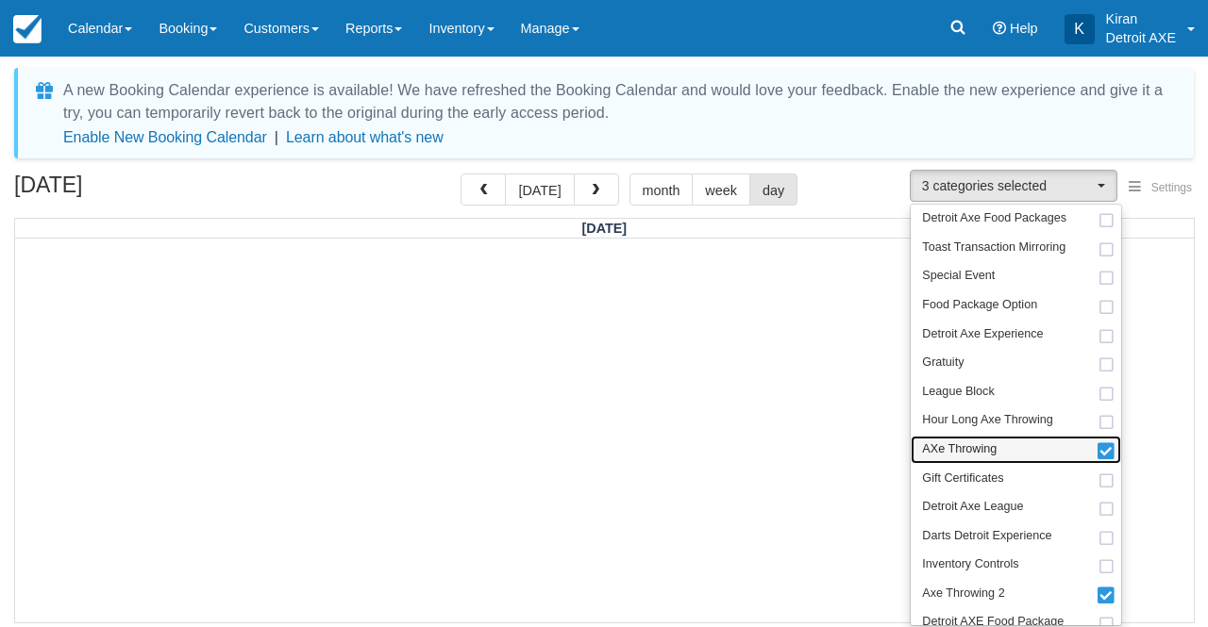
click at [1105, 447] on span at bounding box center [1106, 452] width 20 height 13
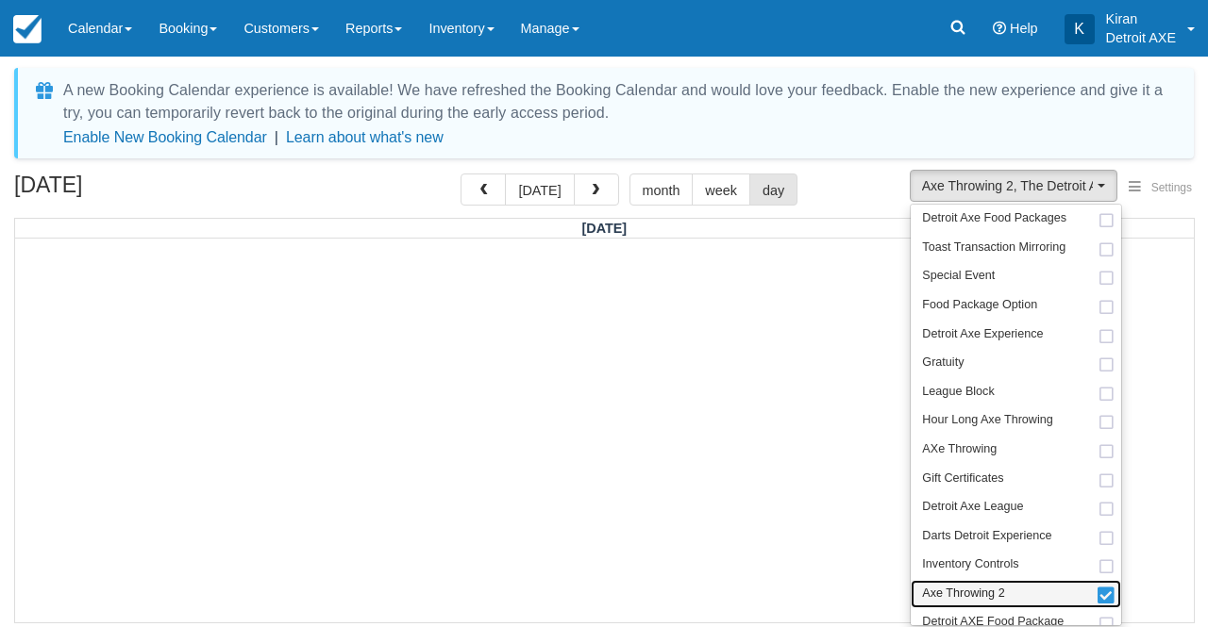
click at [1106, 591] on span at bounding box center [1106, 597] width 20 height 13
select select "11"
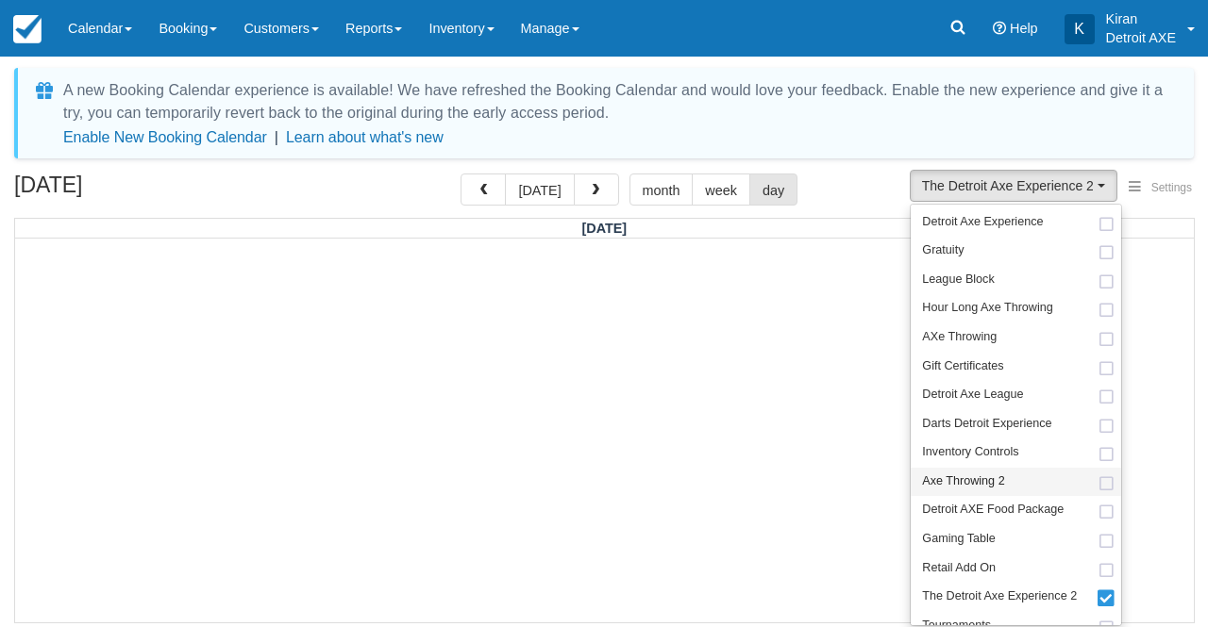
scroll to position [125, 0]
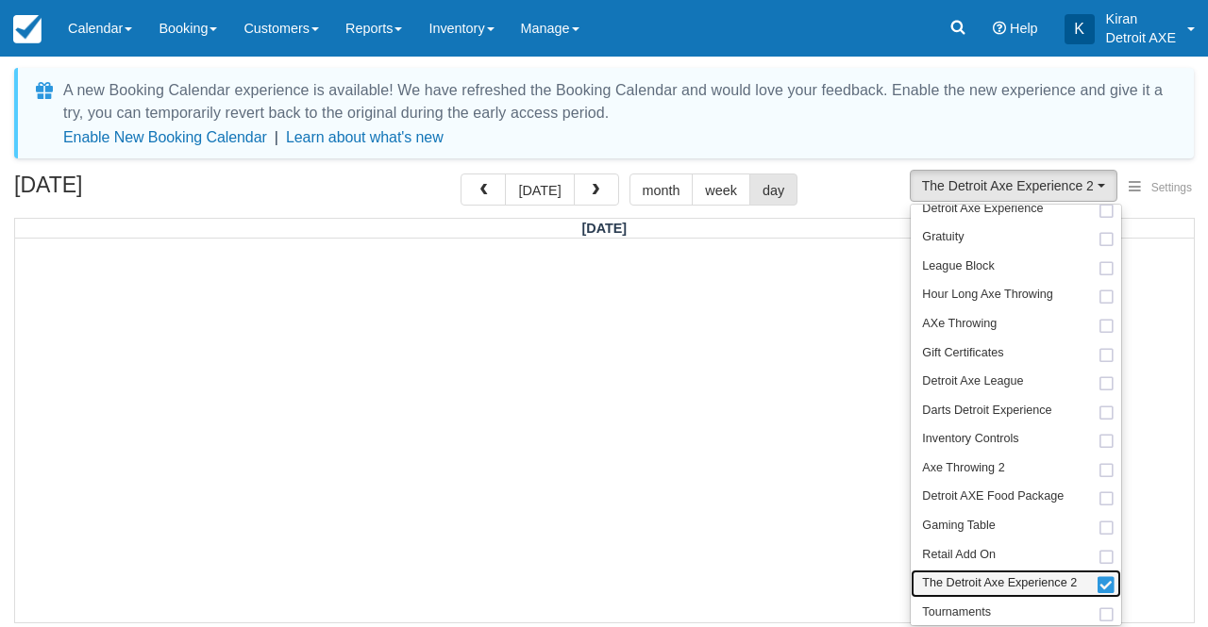
click at [1104, 590] on span at bounding box center [1106, 586] width 20 height 13
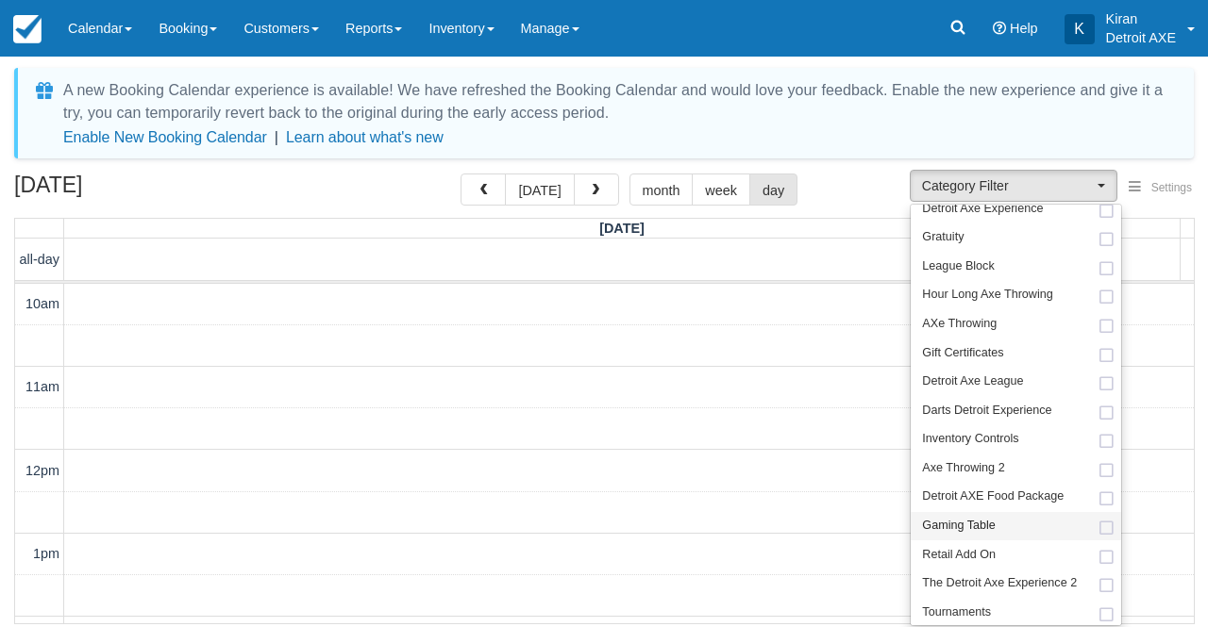
scroll to position [777, 0]
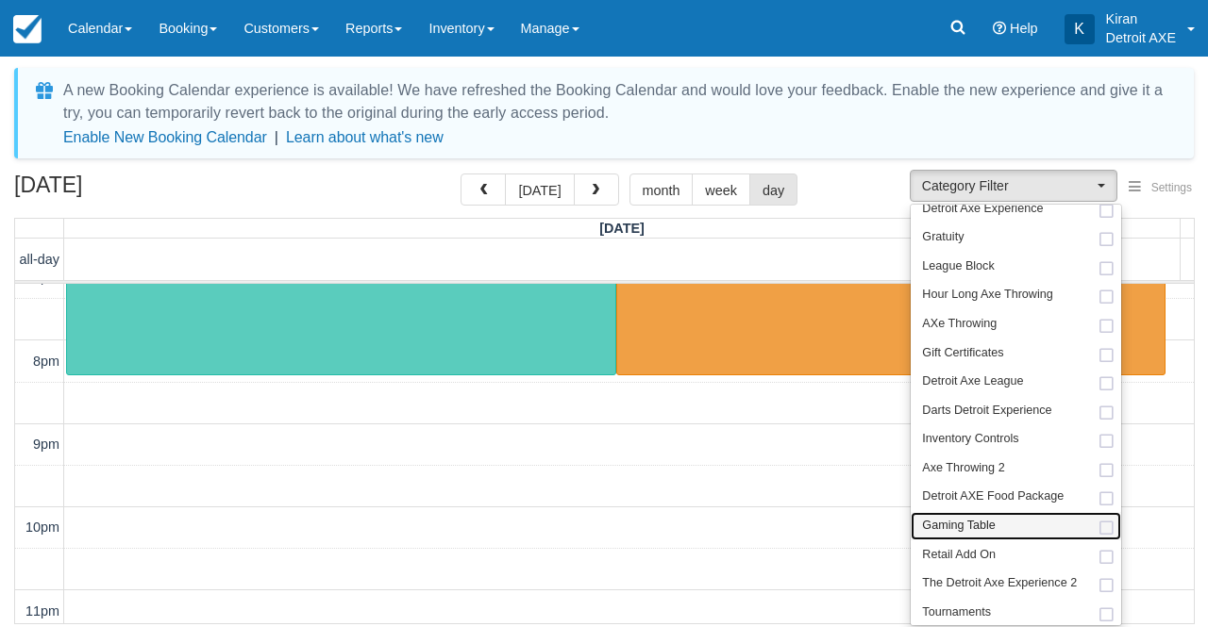
click at [1106, 524] on span at bounding box center [1106, 529] width 20 height 12
select select "6"
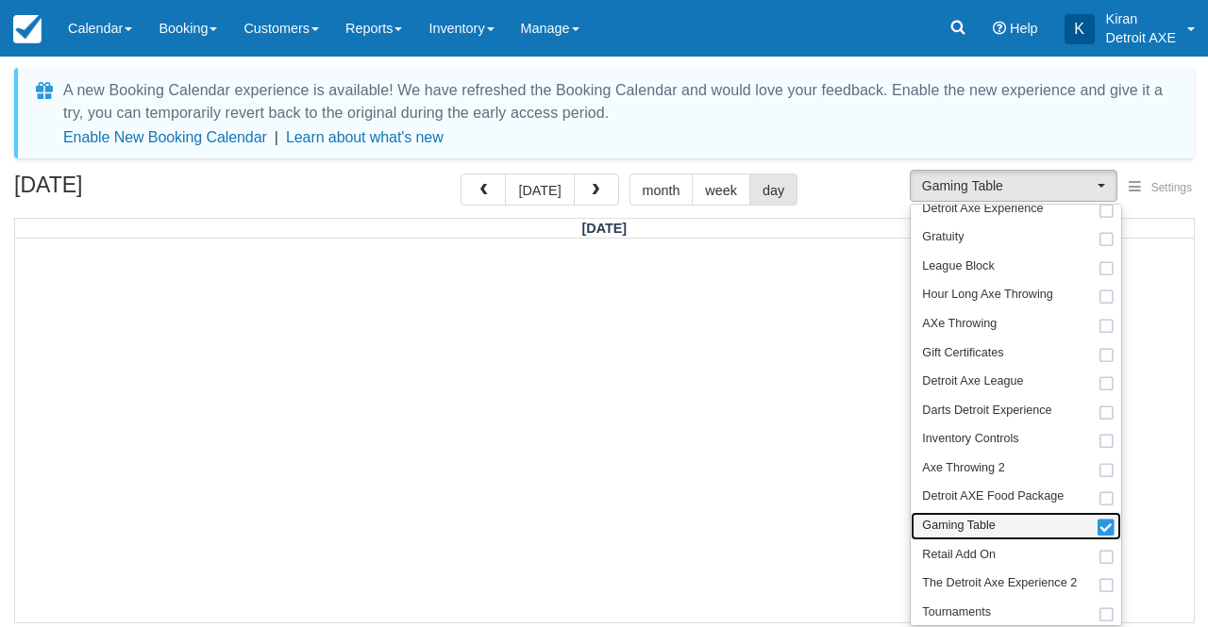
click at [1100, 523] on span at bounding box center [1106, 529] width 20 height 13
select select
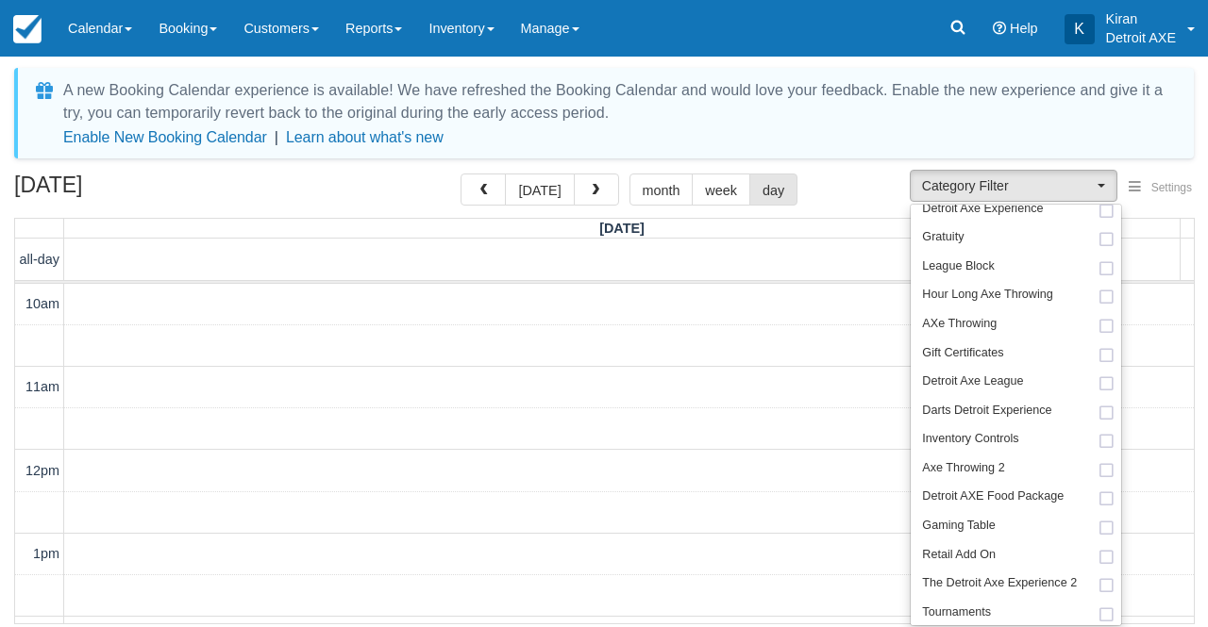
scroll to position [777, 0]
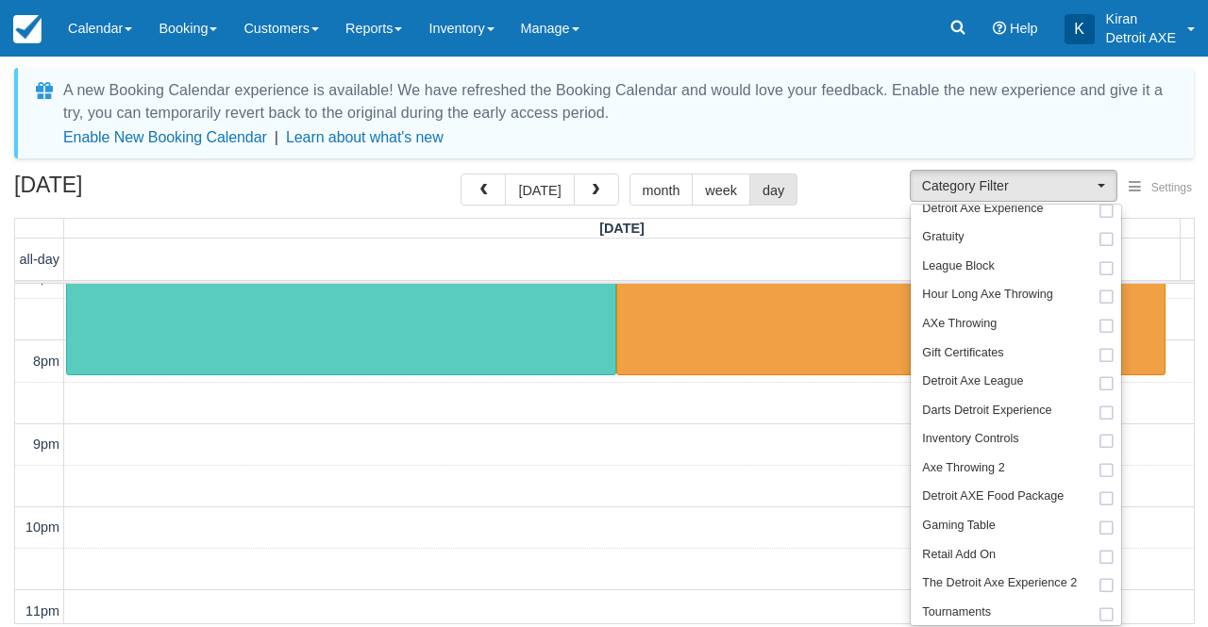
click at [859, 184] on div "[DATE] [DATE] month week day" at bounding box center [603, 194] width 1179 height 41
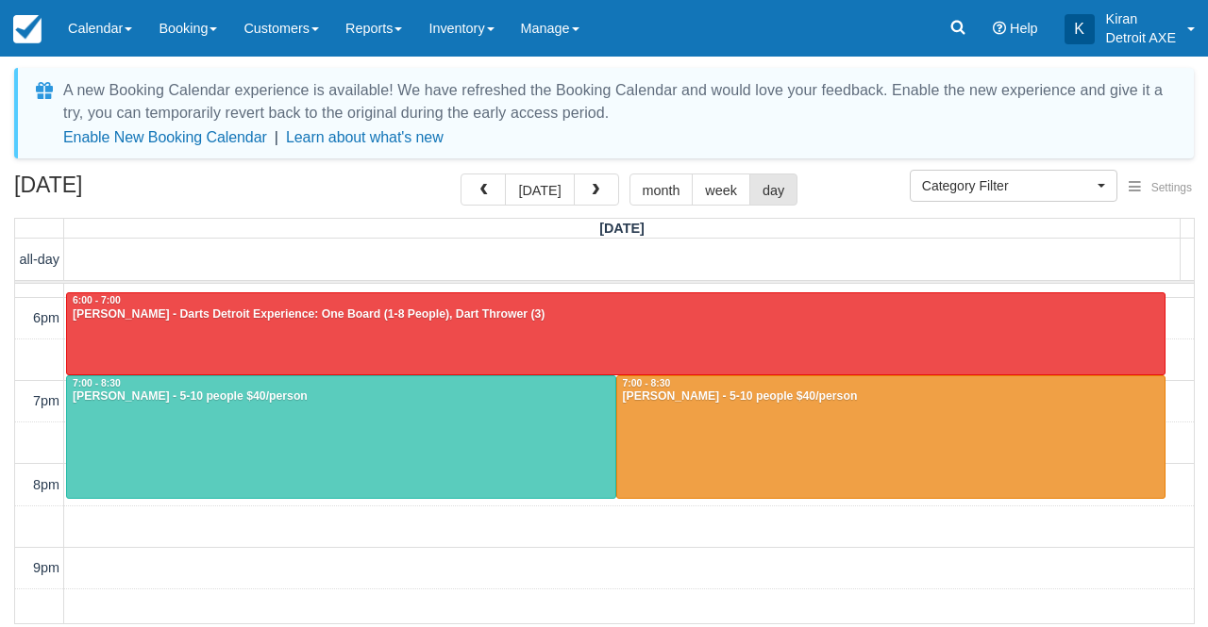
scroll to position [654, 0]
